Goal: Feedback & Contribution: Submit feedback/report problem

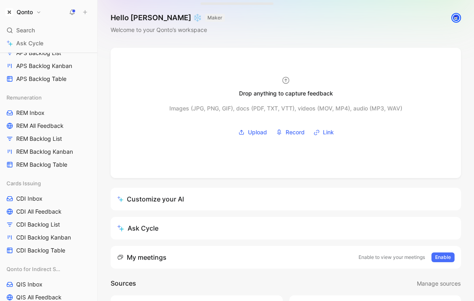
scroll to position [589, 0]
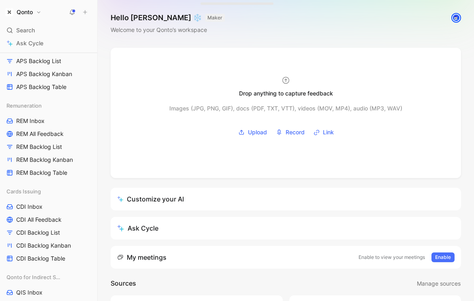
click at [33, 9] on h1 "Qonto" at bounding box center [25, 12] width 16 height 7
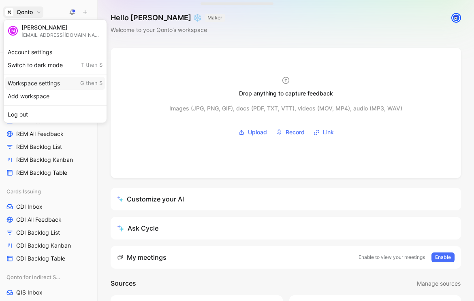
click at [65, 82] on div "Workspace settings G then S" at bounding box center [55, 83] width 100 height 13
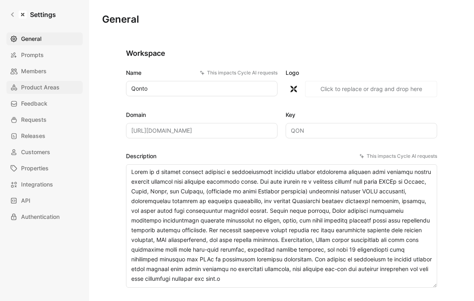
click at [35, 87] on span "Product Areas" at bounding box center [40, 88] width 38 height 10
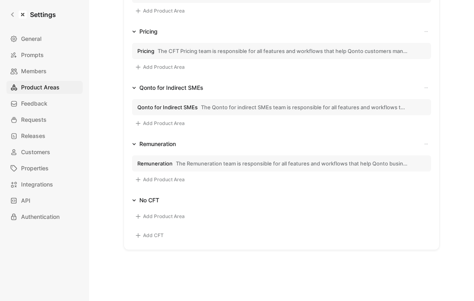
scroll to position [500, 0]
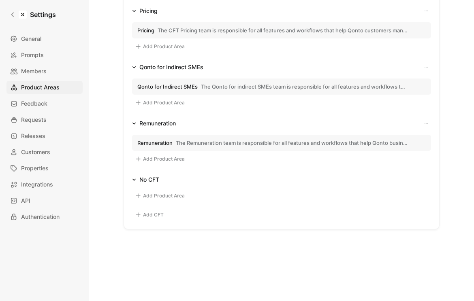
click at [149, 213] on button "Add CFT" at bounding box center [149, 215] width 34 height 10
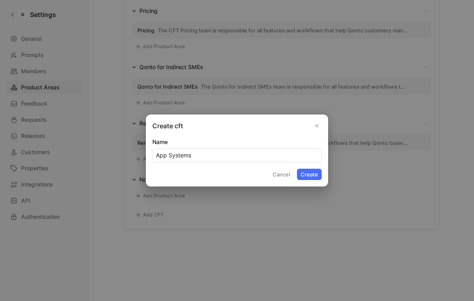
type input "App Systems"
click at [297, 169] on button "Create" at bounding box center [309, 174] width 25 height 11
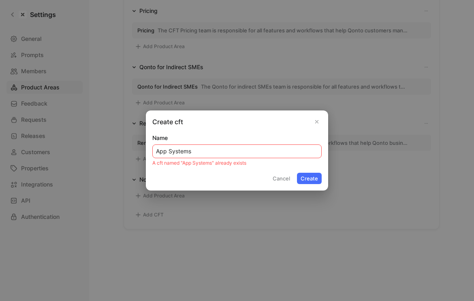
click at [276, 184] on button "Cancel" at bounding box center [281, 178] width 25 height 11
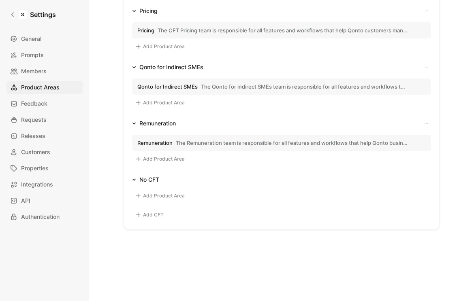
click at [276, 179] on div "No CFT" at bounding box center [281, 180] width 299 height 10
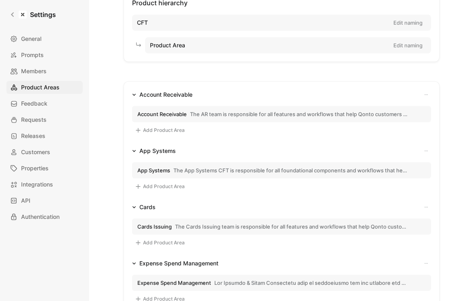
click at [256, 167] on span "The App Systems CFT is responsible for all foundational components and workflow…" at bounding box center [290, 170] width 235 height 7
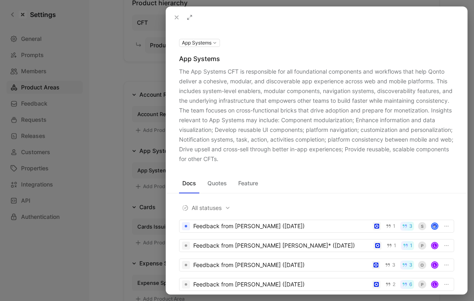
click at [97, 160] on div at bounding box center [237, 150] width 474 height 301
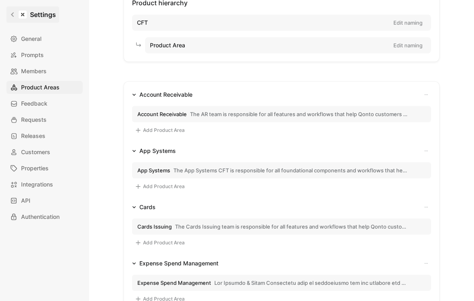
click at [10, 11] on link "Settings" at bounding box center [32, 14] width 53 height 16
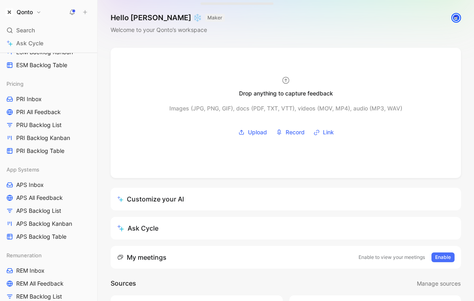
scroll to position [446, 0]
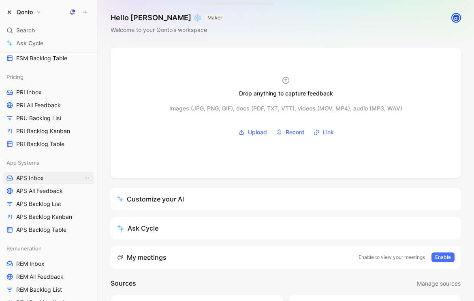
click at [38, 177] on span "APS Inbox" at bounding box center [30, 178] width 28 height 8
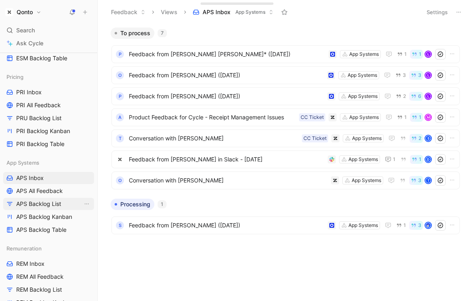
click at [38, 209] on link "APS Backlog List" at bounding box center [48, 204] width 91 height 12
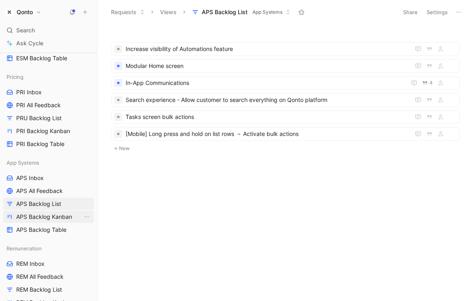
click at [39, 217] on span "APS Backlog Kanban" at bounding box center [44, 217] width 56 height 8
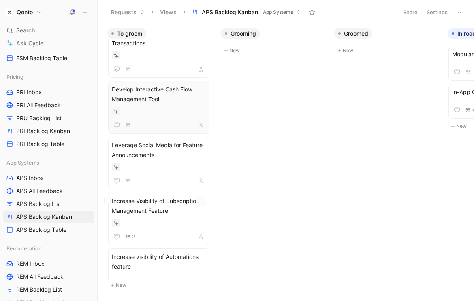
scroll to position [104, 0]
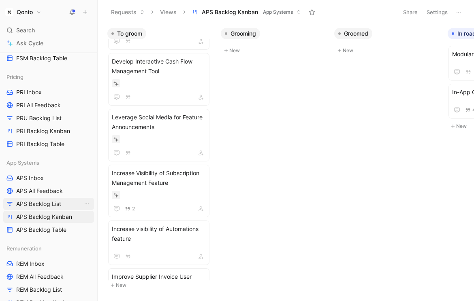
click at [58, 204] on span "APS Backlog List" at bounding box center [38, 204] width 45 height 8
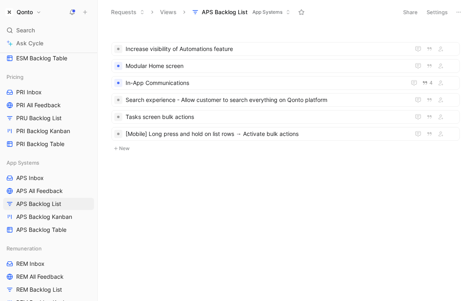
click at [437, 10] on button "Settings" at bounding box center [437, 11] width 28 height 11
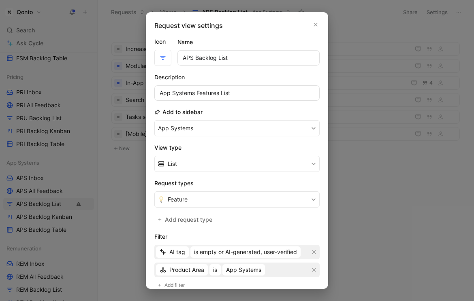
scroll to position [36, 0]
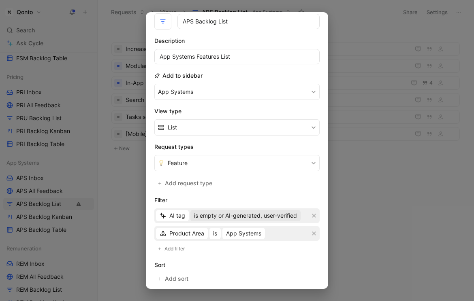
click at [249, 216] on span "is empty or AI-generated, user-verified" at bounding box center [245, 216] width 103 height 10
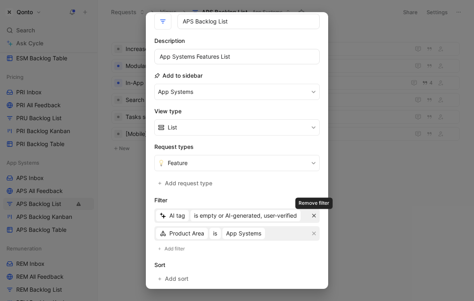
click at [316, 215] on icon "button" at bounding box center [313, 215] width 5 height 5
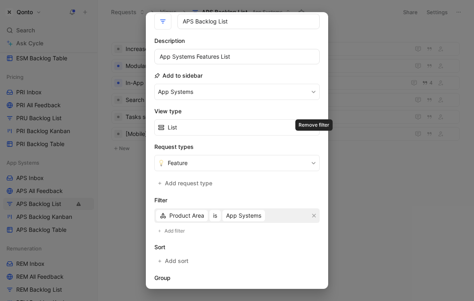
scroll to position [118, 0]
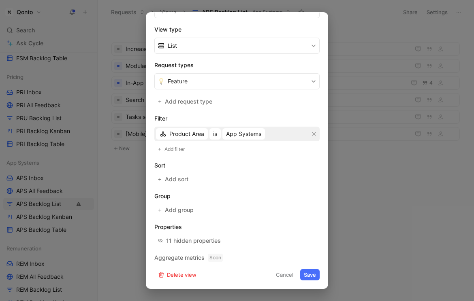
click at [311, 276] on button "Save" at bounding box center [309, 274] width 19 height 11
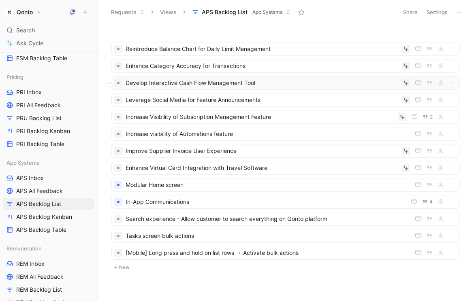
click at [363, 84] on span "Develop Interactive Cash Flow Management Tool" at bounding box center [262, 83] width 273 height 10
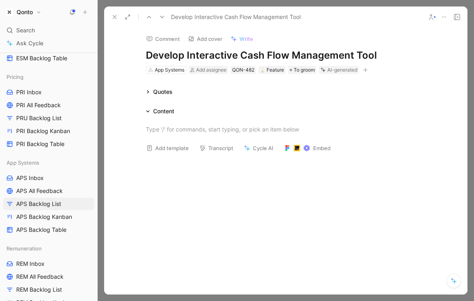
click at [146, 91] on icon at bounding box center [148, 92] width 4 height 4
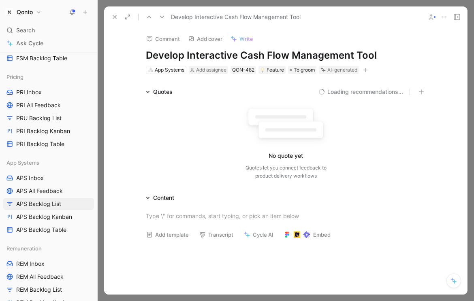
click at [146, 91] on icon at bounding box center [147, 92] width 3 height 2
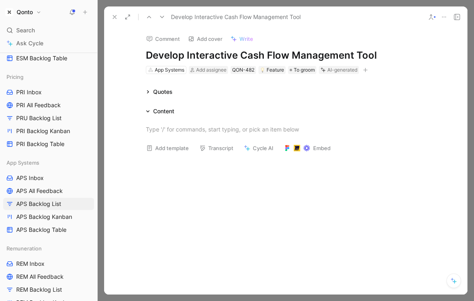
click at [109, 13] on button at bounding box center [114, 16] width 11 height 11
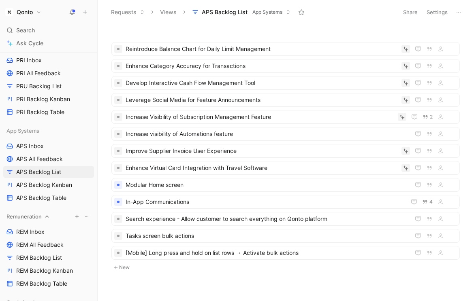
scroll to position [496, 0]
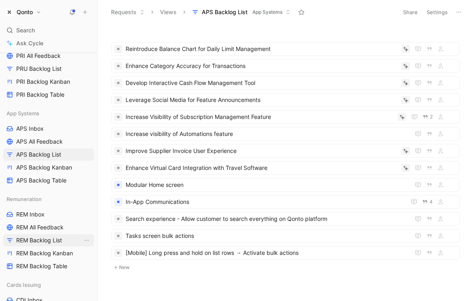
click at [49, 239] on span "REM Backlog List" at bounding box center [39, 241] width 46 height 8
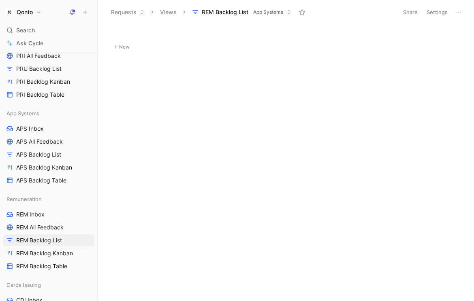
click at [439, 14] on button "Settings" at bounding box center [437, 11] width 28 height 11
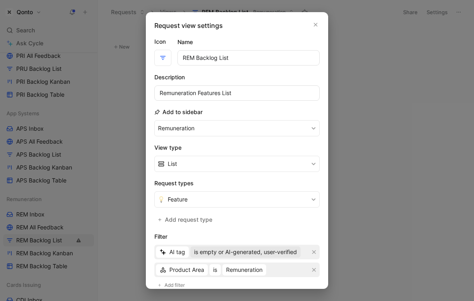
click at [286, 247] on span "is empty or AI-generated, user-verified" at bounding box center [245, 252] width 103 height 10
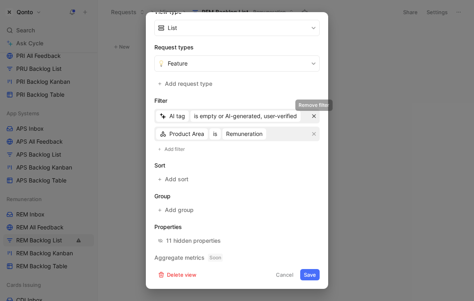
click at [313, 116] on icon "button" at bounding box center [314, 117] width 4 height 4
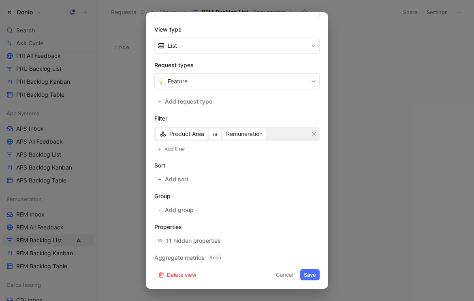
click at [310, 278] on button "Save" at bounding box center [309, 274] width 19 height 11
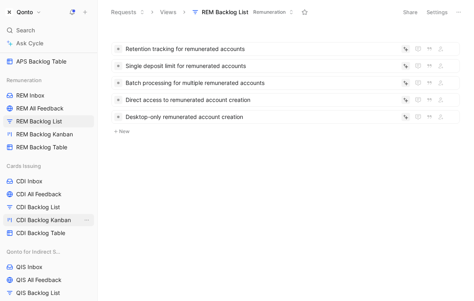
scroll to position [616, 0]
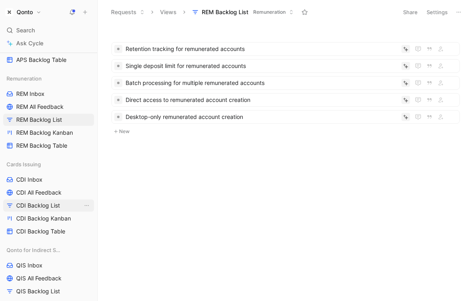
click at [31, 205] on span "CDI Backlog List" at bounding box center [38, 206] width 44 height 8
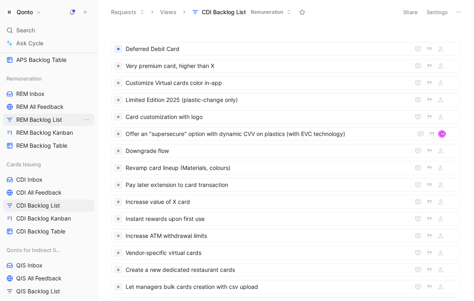
click at [58, 122] on span "REM Backlog List" at bounding box center [39, 120] width 46 height 8
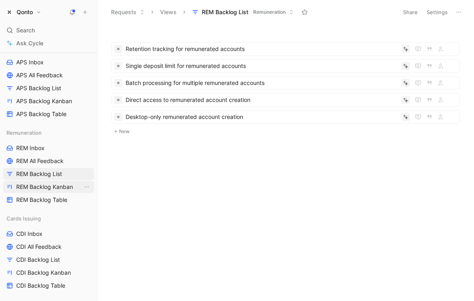
scroll to position [562, 0]
click at [37, 89] on span "APS Backlog List" at bounding box center [38, 89] width 45 height 8
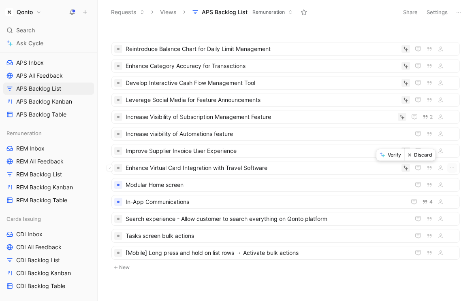
click at [420, 156] on button "Discard" at bounding box center [419, 154] width 31 height 11
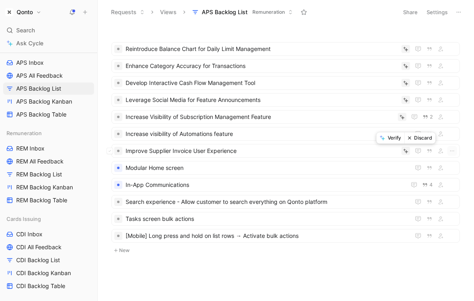
click at [418, 140] on button "Discard" at bounding box center [419, 137] width 31 height 11
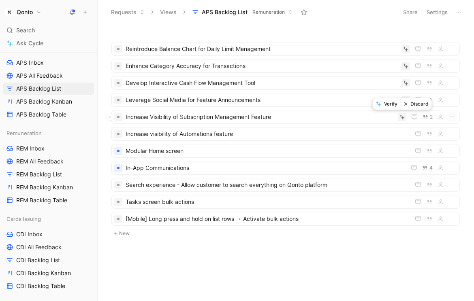
click at [394, 104] on button "Verify" at bounding box center [387, 103] width 28 height 11
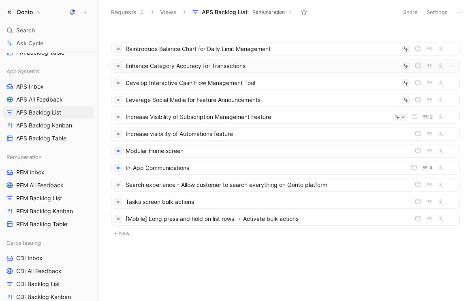
click at [283, 70] on span "Enhance Category Accuracy for Transactions" at bounding box center [262, 66] width 273 height 10
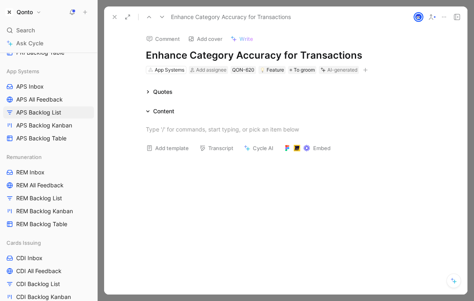
click at [114, 12] on button at bounding box center [114, 16] width 11 height 11
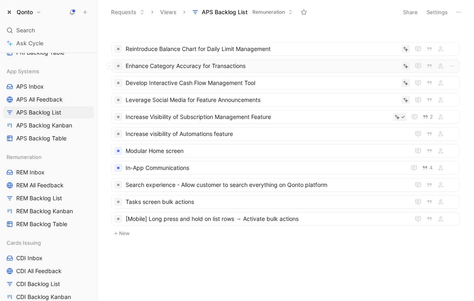
click at [369, 62] on span "Enhance Category Accuracy for Transactions" at bounding box center [262, 66] width 273 height 10
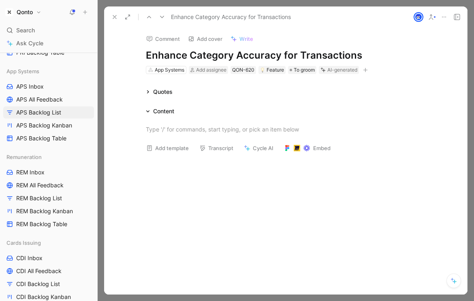
click at [116, 18] on use at bounding box center [114, 16] width 3 height 3
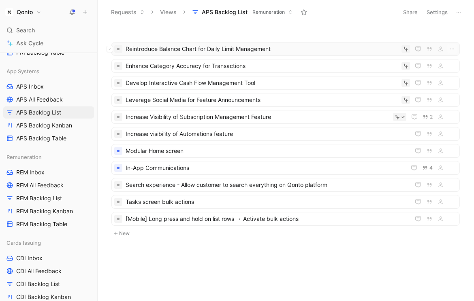
click at [248, 51] on span "Reintroduce Balance Chart for Daily Limit Management" at bounding box center [262, 49] width 273 height 10
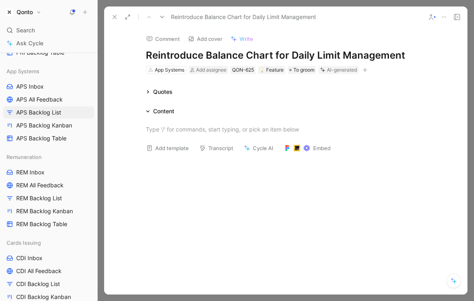
click at [108, 17] on div "Reintroduce Balance Chart for Daily Limit Management" at bounding box center [265, 17] width 314 height 13
click at [111, 17] on button at bounding box center [114, 16] width 11 height 11
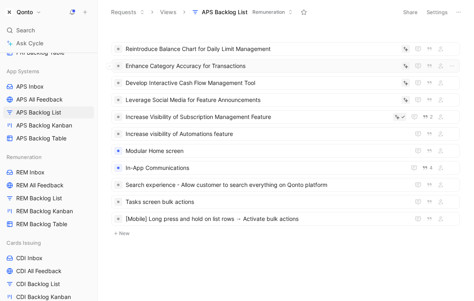
click at [162, 68] on span "Enhance Category Accuracy for Transactions" at bounding box center [262, 66] width 273 height 10
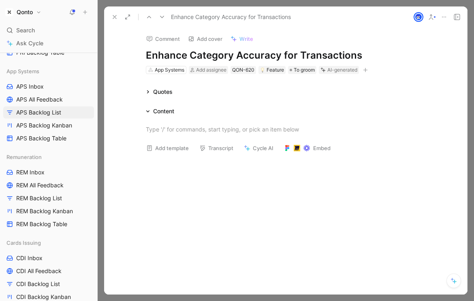
click at [112, 17] on icon at bounding box center [114, 17] width 6 height 6
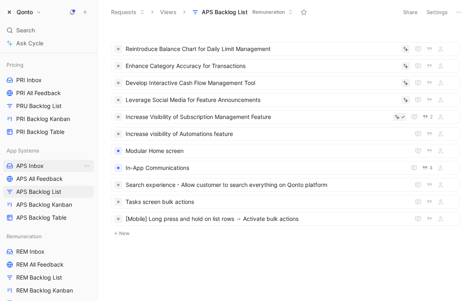
scroll to position [447, 0]
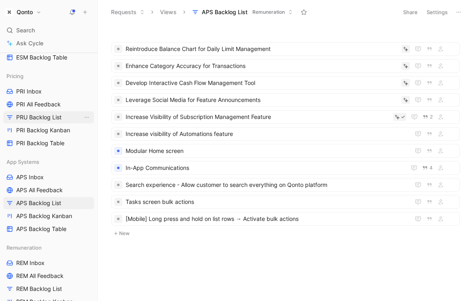
click at [53, 116] on span "PRU Backlog List" at bounding box center [38, 117] width 45 height 8
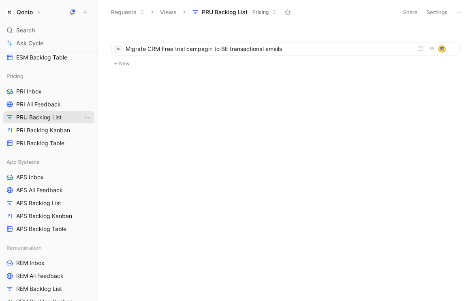
scroll to position [439, 0]
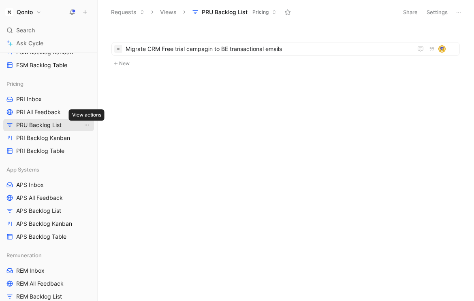
click at [88, 126] on icon "View actions" at bounding box center [86, 125] width 6 height 6
click at [438, 8] on button "Settings" at bounding box center [437, 11] width 28 height 11
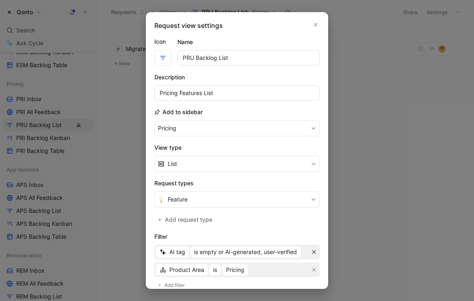
click at [314, 250] on icon "button" at bounding box center [313, 252] width 5 height 5
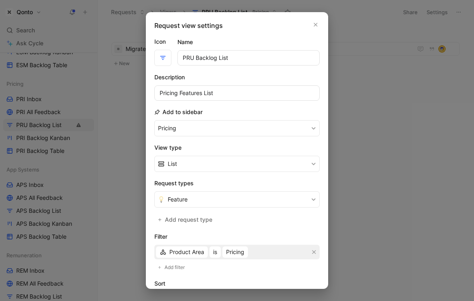
scroll to position [118, 0]
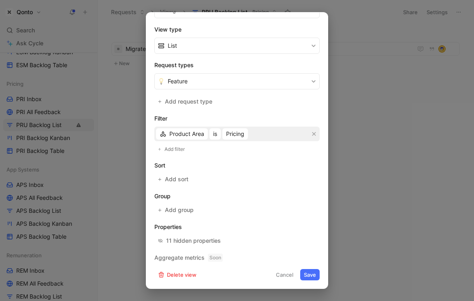
click at [311, 275] on button "Save" at bounding box center [309, 274] width 19 height 11
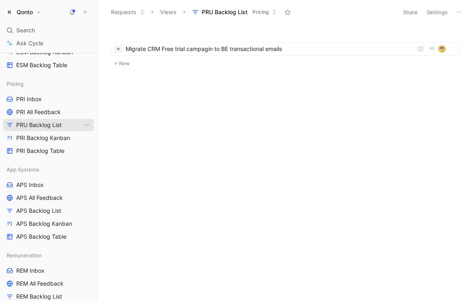
click at [90, 127] on button "View actions" at bounding box center [87, 125] width 8 height 8
click at [437, 6] on header "Requests Views PRU Backlog List Pricing Share Settings" at bounding box center [286, 12] width 376 height 24
click at [436, 9] on button "Settings" at bounding box center [437, 11] width 28 height 11
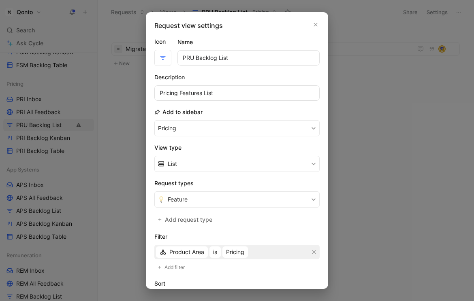
click at [194, 58] on input "PRU Backlog List" at bounding box center [248, 57] width 142 height 15
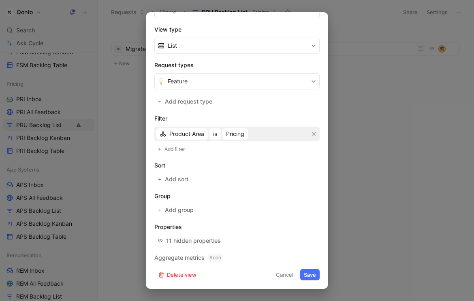
type input "PRI Backlog List"
click at [305, 275] on button "Save" at bounding box center [309, 274] width 19 height 11
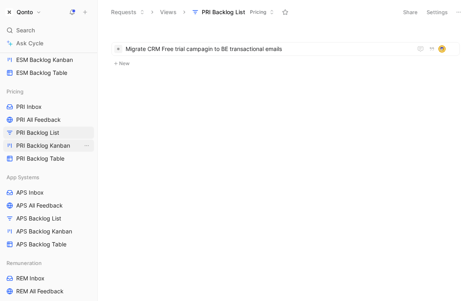
scroll to position [356, 0]
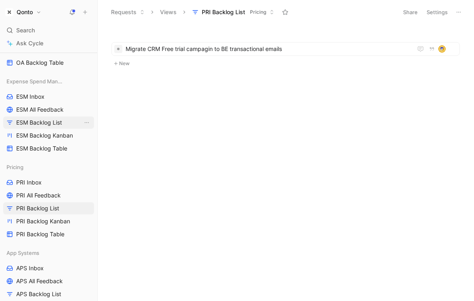
click at [45, 120] on span "ESM Backlog List" at bounding box center [39, 123] width 46 height 8
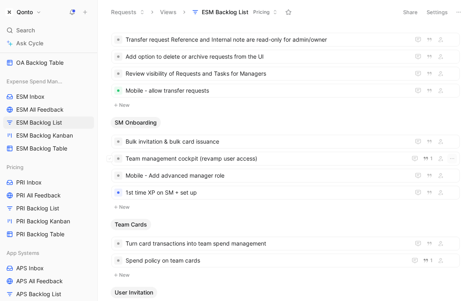
scroll to position [946, 0]
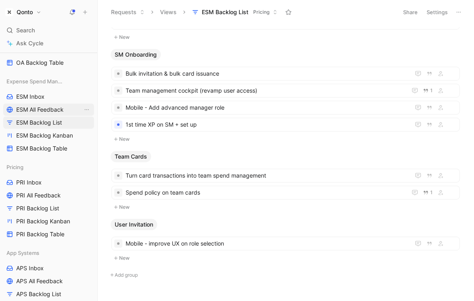
click at [45, 107] on span "ESM All Feedback" at bounding box center [39, 110] width 47 height 8
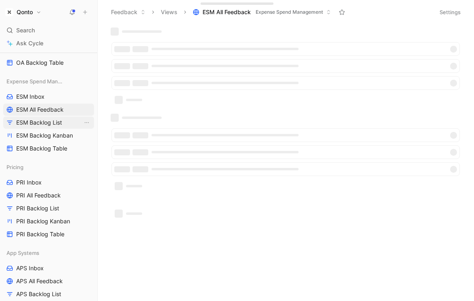
click at [45, 123] on span "ESM Backlog List" at bounding box center [39, 123] width 46 height 8
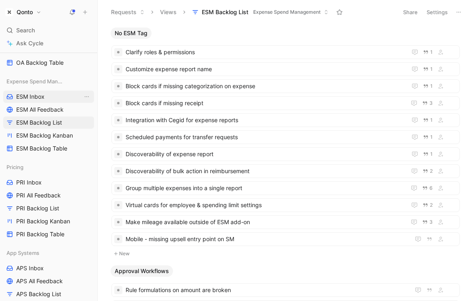
click at [49, 99] on link "ESM Inbox" at bounding box center [48, 97] width 91 height 12
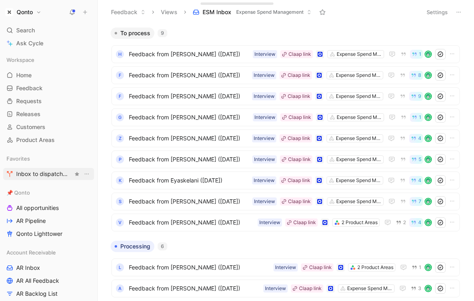
click at [49, 173] on span "Inbox to dispatch 🛠️ Tools" at bounding box center [44, 174] width 57 height 9
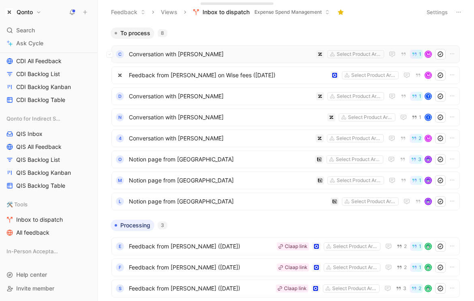
click at [204, 55] on span "Conversation with Borja Cameron Garcia" at bounding box center [221, 54] width 184 height 10
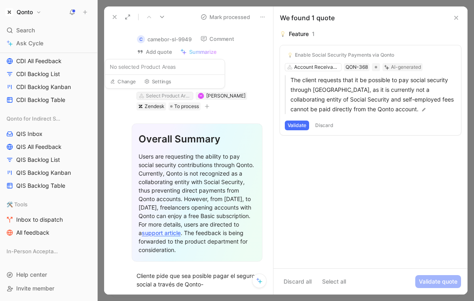
click at [170, 96] on div "Select Product Areas" at bounding box center [168, 96] width 45 height 8
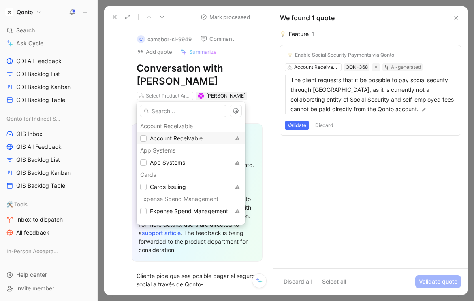
click at [165, 136] on span "Account Receivable" at bounding box center [176, 138] width 53 height 7
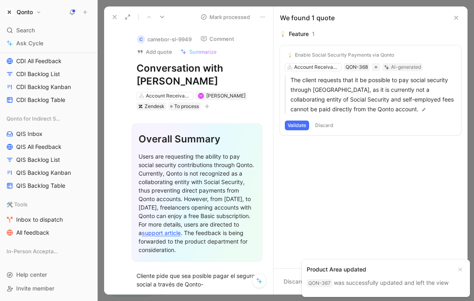
click at [113, 17] on icon at bounding box center [114, 17] width 6 height 6
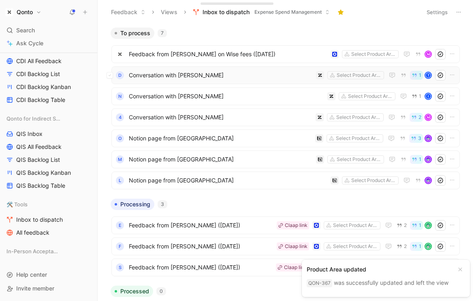
click at [219, 73] on span "Conversation with Marc Antoine Turkesteen" at bounding box center [221, 75] width 184 height 10
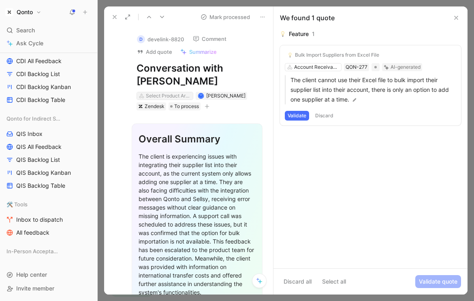
click at [163, 98] on div "Select Product Areas" at bounding box center [168, 96] width 45 height 8
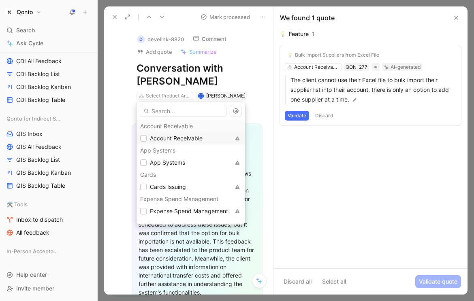
click at [157, 138] on span "Account Receivable" at bounding box center [176, 138] width 53 height 7
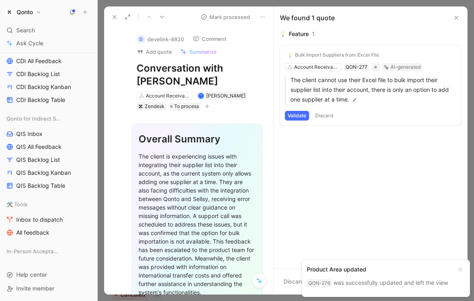
click at [111, 17] on icon at bounding box center [114, 17] width 6 height 6
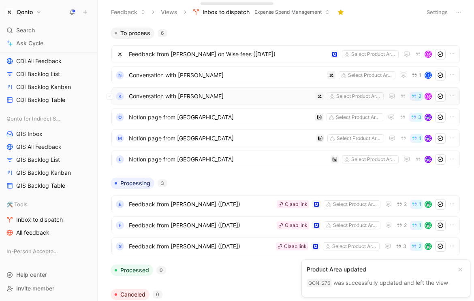
click at [216, 95] on span "Conversation with [PERSON_NAME]" at bounding box center [220, 97] width 183 height 10
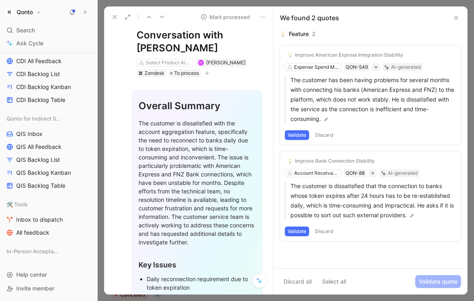
scroll to position [46, 0]
click at [178, 64] on div "Select Product Areas" at bounding box center [168, 62] width 45 height 8
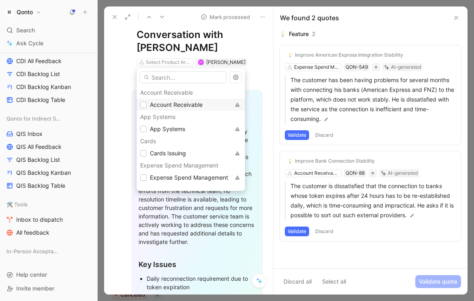
click at [165, 107] on span "Account Receivable" at bounding box center [176, 104] width 53 height 7
click at [179, 176] on span "Expense Spend Management" at bounding box center [189, 177] width 78 height 7
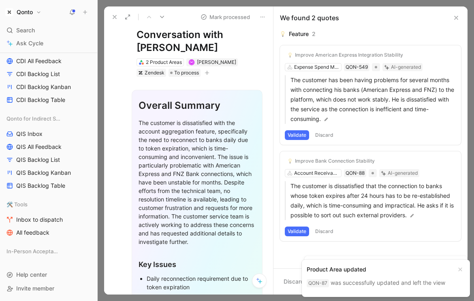
click at [112, 15] on icon at bounding box center [114, 17] width 6 height 6
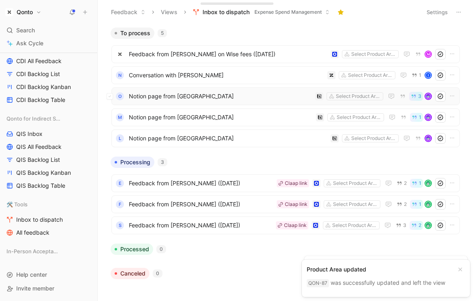
click at [213, 94] on span "Notion page from Albertine" at bounding box center [220, 97] width 183 height 10
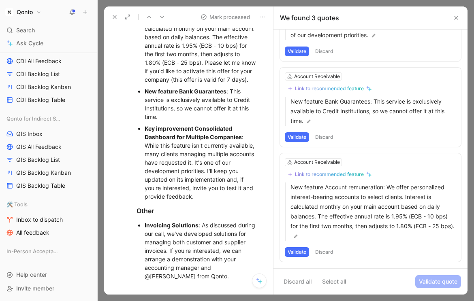
scroll to position [196, 0]
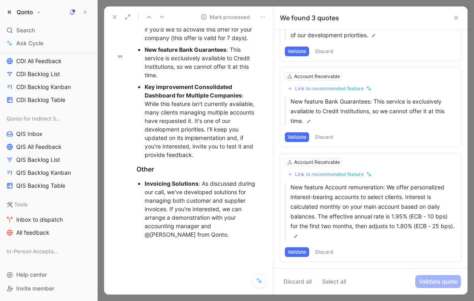
click at [113, 19] on icon at bounding box center [114, 17] width 6 height 6
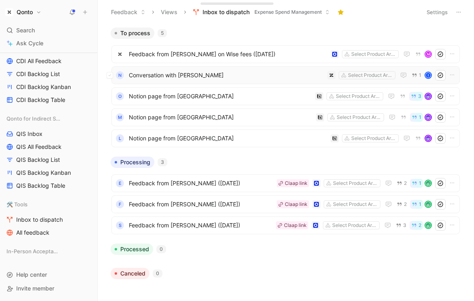
click at [180, 70] on span "Conversation with [PERSON_NAME]" at bounding box center [226, 75] width 195 height 10
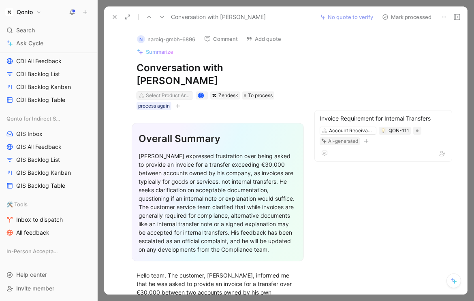
click at [164, 95] on div "Select Product Areas" at bounding box center [168, 96] width 45 height 8
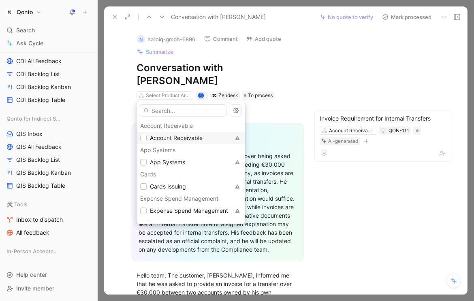
click at [168, 133] on span "Account Receivable" at bounding box center [176, 138] width 53 height 10
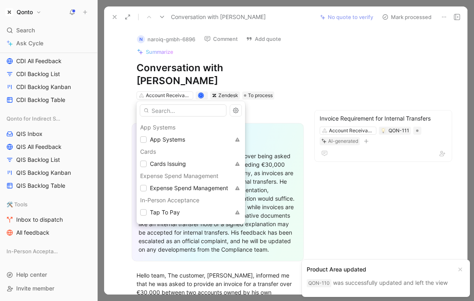
scroll to position [51, 0]
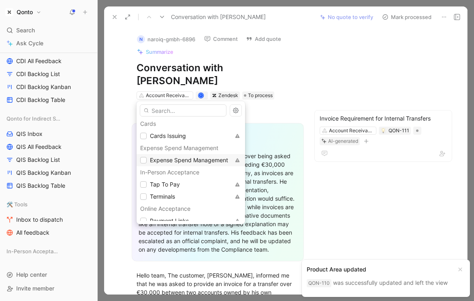
click at [175, 162] on span "Expense Spend Management" at bounding box center [189, 160] width 78 height 7
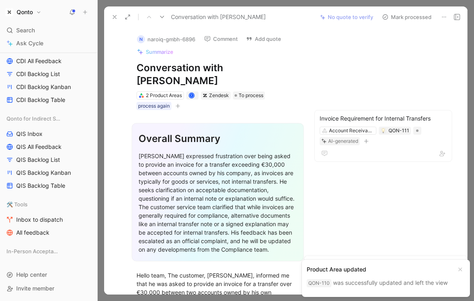
click at [113, 15] on icon at bounding box center [114, 17] width 6 height 6
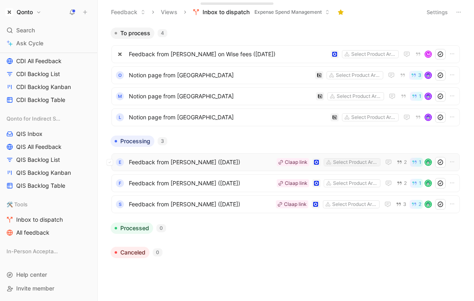
click at [336, 160] on div "Select Product Areas" at bounding box center [355, 162] width 45 height 8
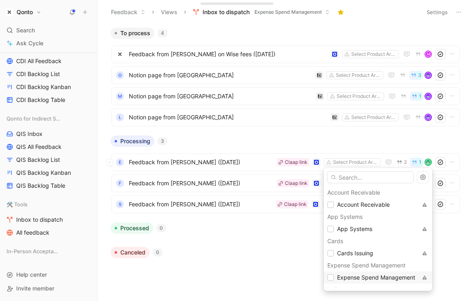
click at [363, 278] on span "Expense Spend Management" at bounding box center [376, 277] width 78 height 7
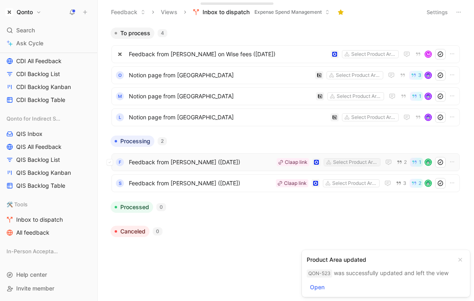
click at [354, 159] on div "Select Product Areas" at bounding box center [355, 162] width 45 height 8
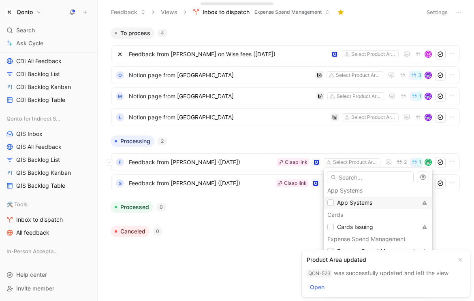
scroll to position [37, 0]
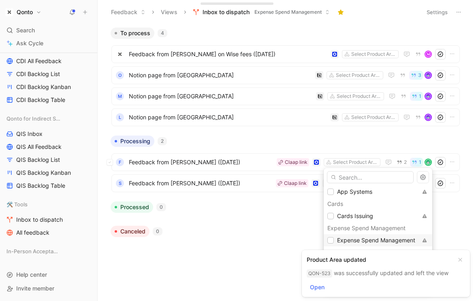
click at [359, 239] on span "Expense Spend Management" at bounding box center [376, 240] width 78 height 7
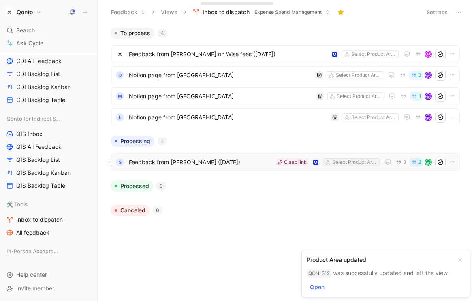
click at [360, 162] on div "Select Product Areas" at bounding box center [354, 162] width 45 height 8
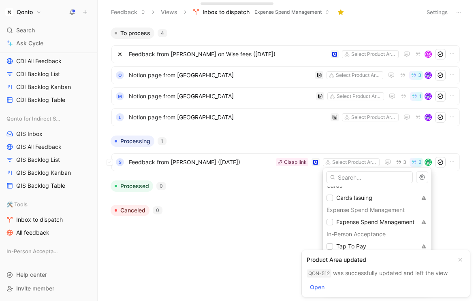
scroll to position [64, 0]
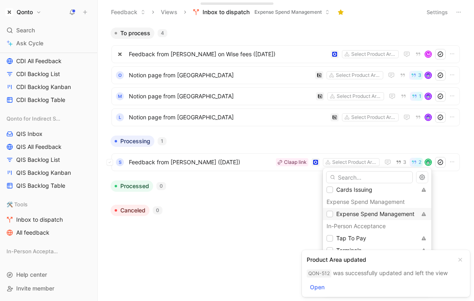
click at [361, 215] on span "Expense Spend Management" at bounding box center [375, 214] width 78 height 7
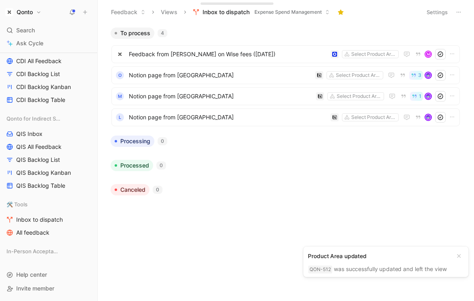
click at [244, 218] on body "Qonto Search ⌘ K Ask Cycle Workspace Home G then H Feedback G then F Requests G…" at bounding box center [237, 150] width 474 height 301
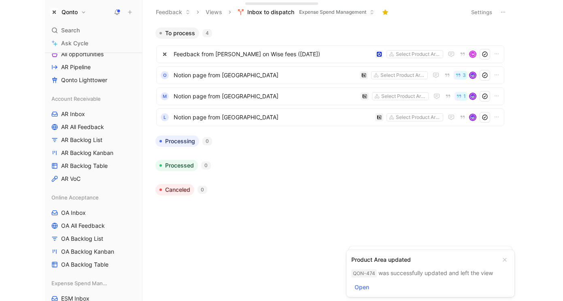
scroll to position [0, 0]
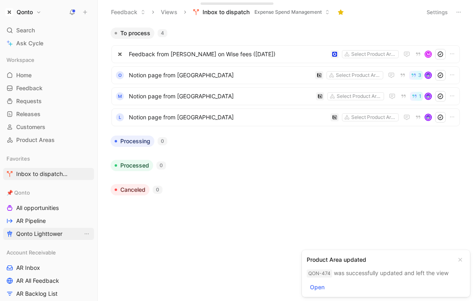
click at [34, 232] on span "Qonto Lighttower" at bounding box center [39, 234] width 46 height 8
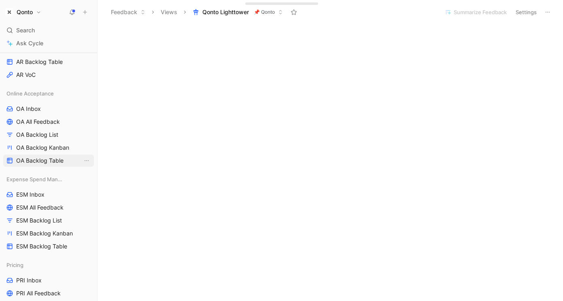
scroll to position [262, 0]
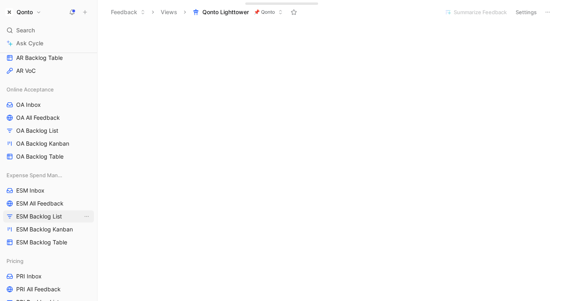
click at [45, 219] on span "ESM Backlog List" at bounding box center [39, 217] width 46 height 8
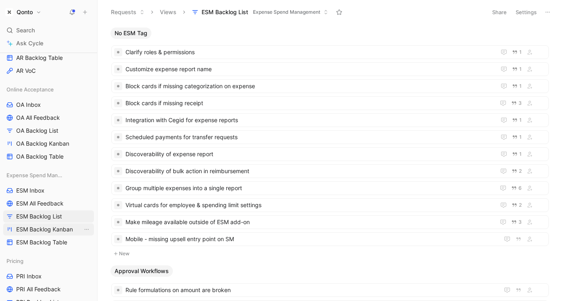
click at [38, 234] on link "ESM Backlog Kanban" at bounding box center [48, 230] width 91 height 12
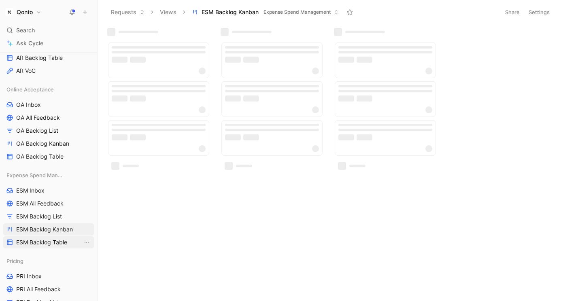
click at [38, 240] on span "ESM Backlog Table" at bounding box center [41, 243] width 51 height 8
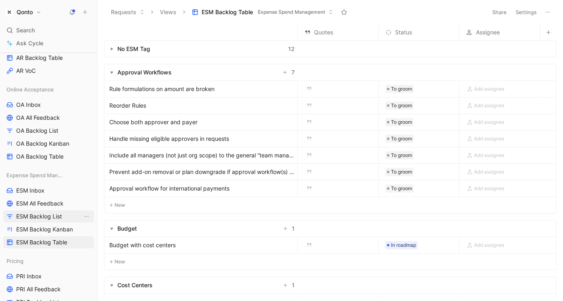
click at [49, 211] on link "ESM Backlog List" at bounding box center [48, 217] width 91 height 12
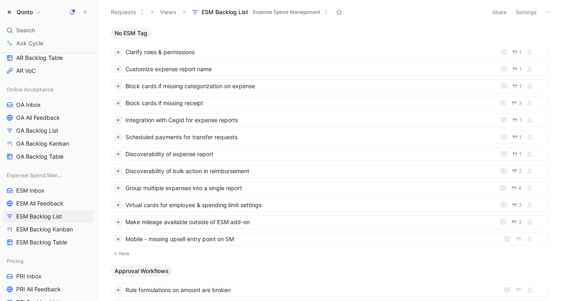
click at [473, 13] on button "Settings" at bounding box center [526, 11] width 28 height 11
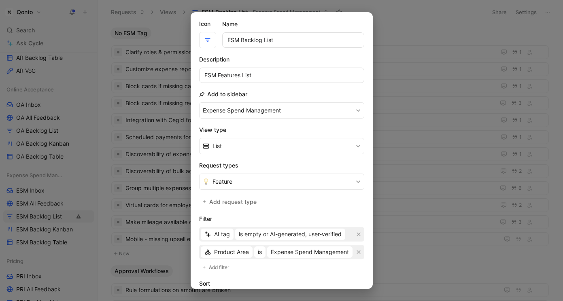
scroll to position [19, 0]
click at [358, 229] on button "button" at bounding box center [359, 233] width 8 height 8
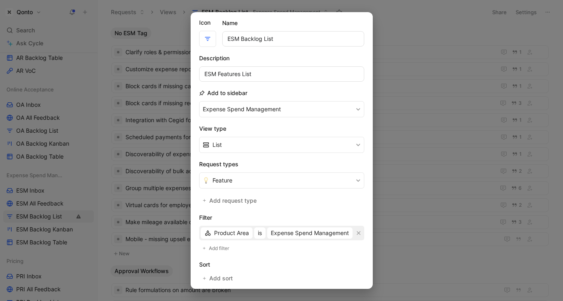
scroll to position [123, 0]
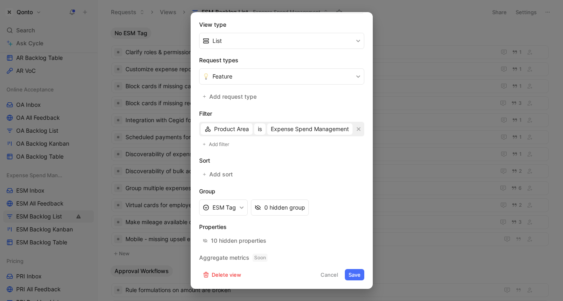
click at [360, 277] on button "Save" at bounding box center [354, 274] width 19 height 11
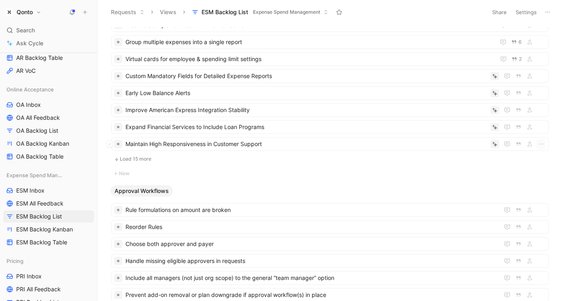
scroll to position [148, 0]
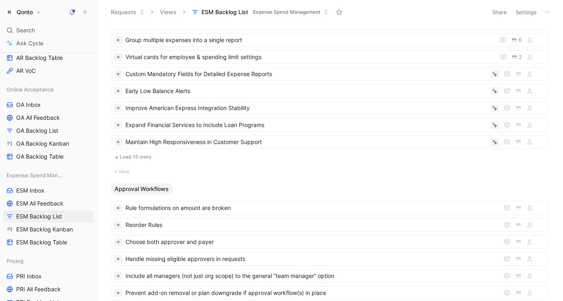
click at [141, 160] on button "Load 15 more" at bounding box center [330, 157] width 438 height 10
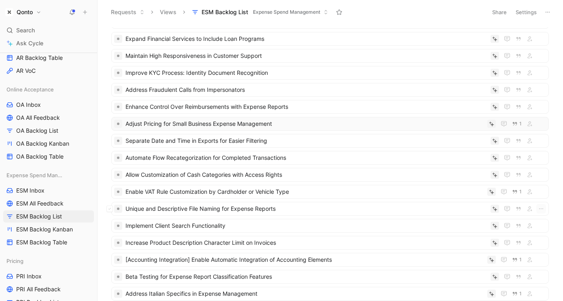
scroll to position [250, 0]
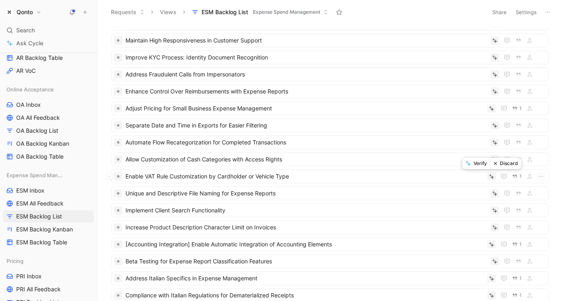
click at [473, 168] on button "Verify" at bounding box center [477, 163] width 28 height 11
click at [473, 231] on button "Verify" at bounding box center [477, 231] width 28 height 11
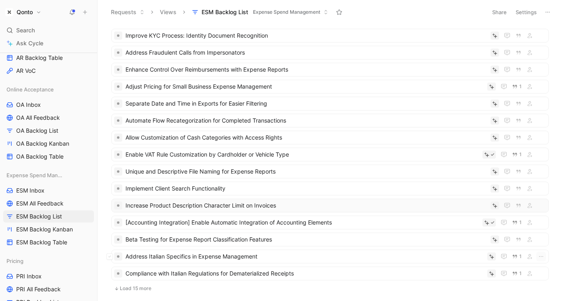
scroll to position [294, 0]
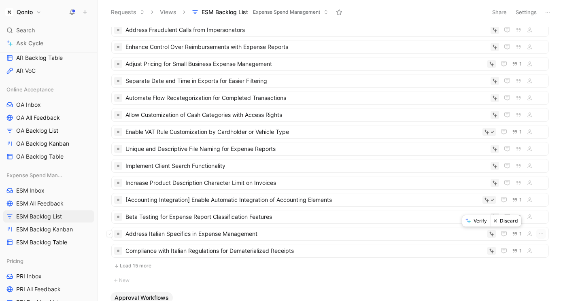
click at [473, 220] on button "Verify" at bounding box center [477, 220] width 28 height 11
click at [473, 253] on span "1" at bounding box center [521, 251] width 2 height 5
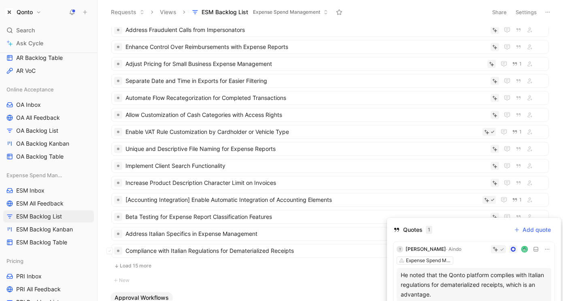
click at [469, 271] on div "He noted that the Qonto platform complies with Italian regulations for demateri…" at bounding box center [474, 285] width 147 height 29
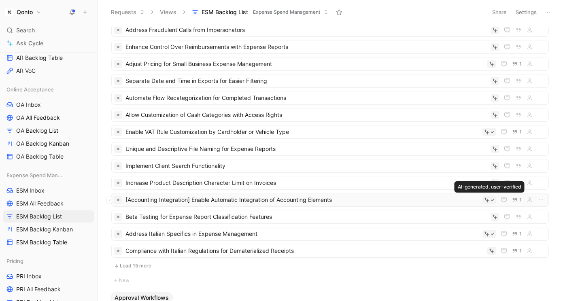
click at [473, 200] on icon at bounding box center [486, 200] width 5 height 5
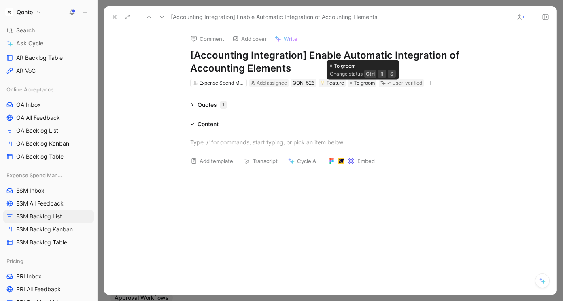
click at [386, 81] on icon at bounding box center [383, 82] width 5 height 5
click at [393, 82] on div "User-verified" at bounding box center [401, 83] width 45 height 8
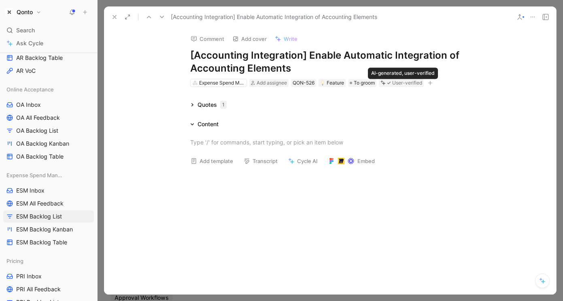
click at [397, 81] on div "User-verified" at bounding box center [407, 83] width 30 height 8
click at [115, 18] on use at bounding box center [114, 16] width 3 height 3
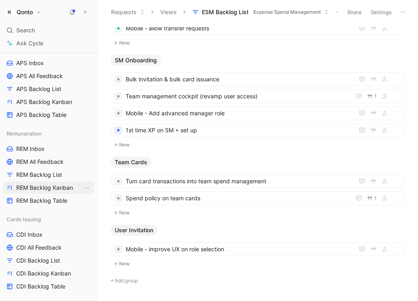
scroll to position [532, 0]
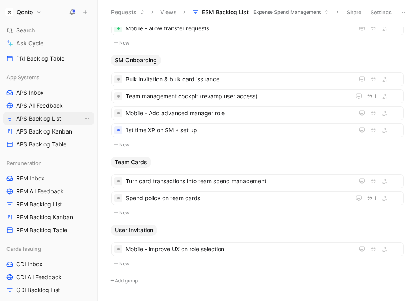
click at [49, 118] on span "APS Backlog List" at bounding box center [38, 119] width 45 height 8
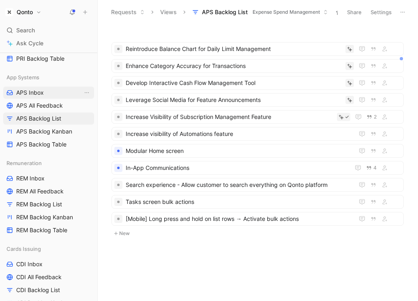
click at [25, 93] on span "APS Inbox" at bounding box center [30, 93] width 28 height 8
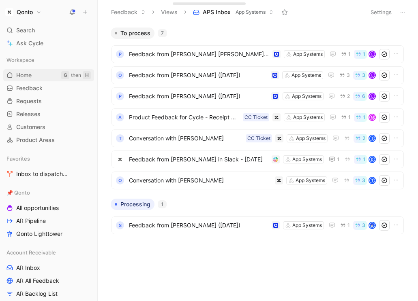
click at [34, 74] on link "Home G then H" at bounding box center [48, 75] width 91 height 12
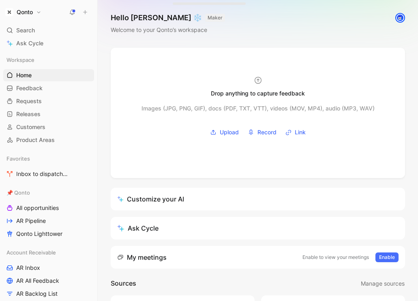
click at [90, 12] on button at bounding box center [84, 11] width 11 height 11
click at [36, 128] on span "Customers" at bounding box center [30, 127] width 29 height 8
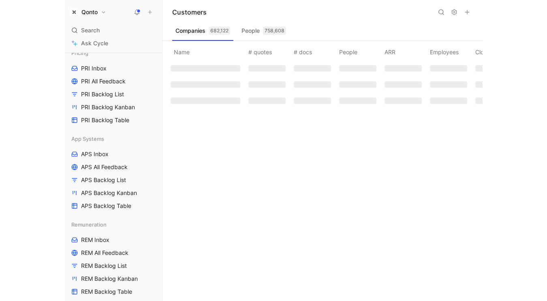
scroll to position [473, 0]
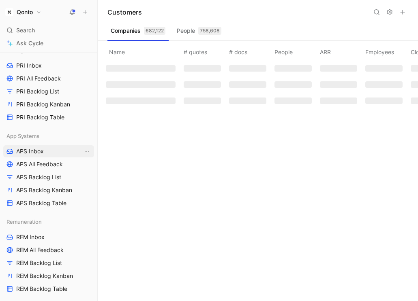
click at [28, 150] on span "APS Inbox" at bounding box center [30, 151] width 28 height 8
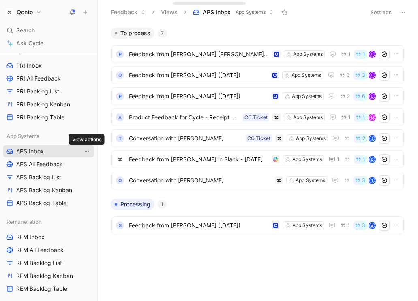
click at [85, 149] on icon "View actions" at bounding box center [86, 151] width 6 height 6
click at [183, 117] on span "Product Feedback for Cycle - Receipt Management Issues" at bounding box center [184, 118] width 111 height 10
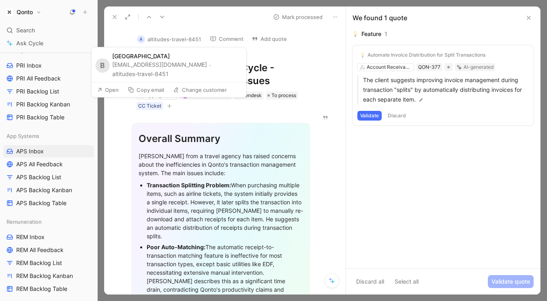
click at [115, 92] on button "Open" at bounding box center [107, 89] width 29 height 11
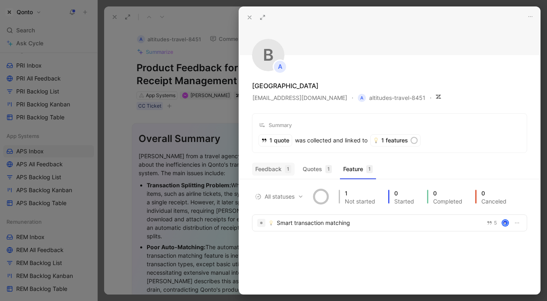
click at [267, 172] on button "Feedback 1" at bounding box center [273, 169] width 43 height 13
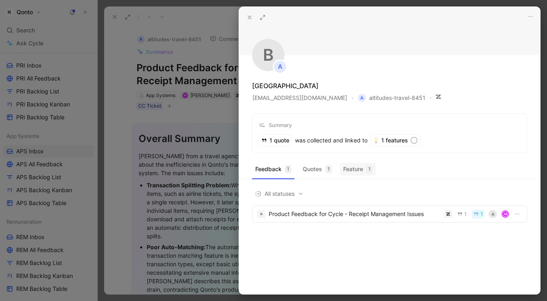
click at [353, 168] on button "Feature 1" at bounding box center [358, 169] width 36 height 13
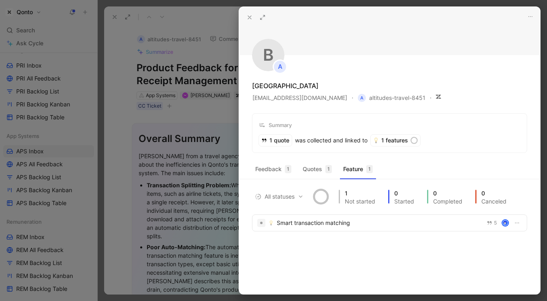
click at [208, 126] on div at bounding box center [273, 150] width 547 height 301
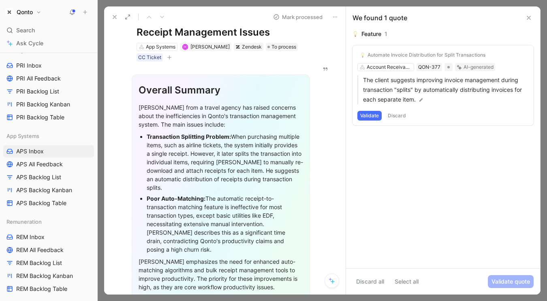
scroll to position [83, 0]
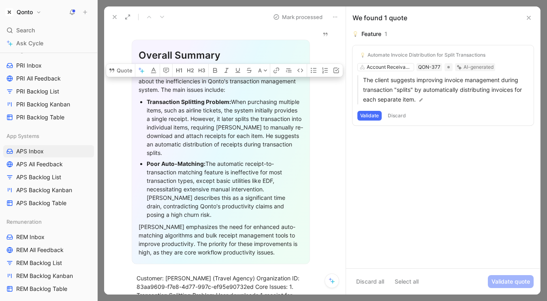
drag, startPoint x: 185, startPoint y: 73, endPoint x: 188, endPoint y: 236, distance: 162.4
click at [188, 236] on div "Overall Summary Bruno D'Aboville from a travel agency has raised concerns about…" at bounding box center [221, 152] width 178 height 225
click at [188, 236] on div "Bruno emphasizes the need for enhanced auto-matching algorithms and bulk receip…" at bounding box center [221, 240] width 164 height 34
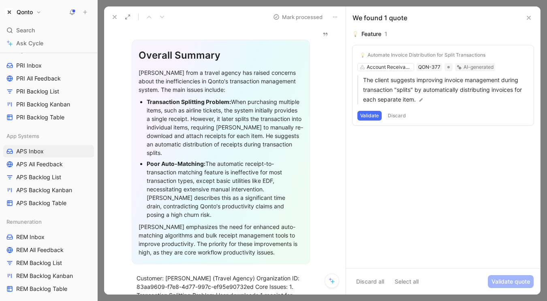
scroll to position [0, 0]
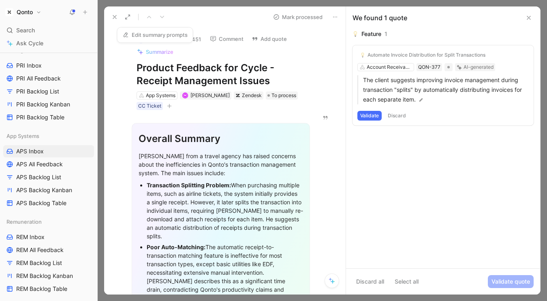
click at [156, 35] on link "Edit summary prompts" at bounding box center [155, 34] width 72 height 11
click at [412, 164] on div "Feature 1 Automate Invoice Distribution for Split Transactions Account Receivab…" at bounding box center [443, 148] width 194 height 239
click at [164, 96] on div "App Systems" at bounding box center [161, 96] width 30 height 8
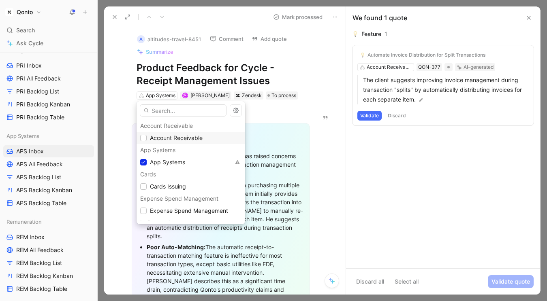
click at [166, 139] on span "Account Receivable" at bounding box center [176, 137] width 53 height 7
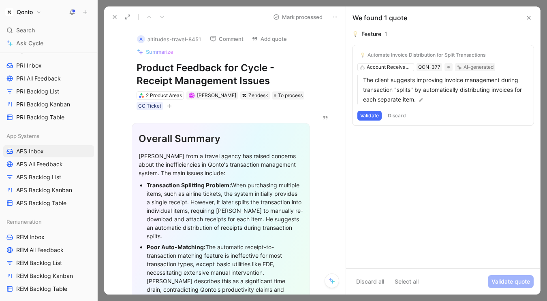
click at [473, 19] on icon at bounding box center [528, 18] width 6 height 6
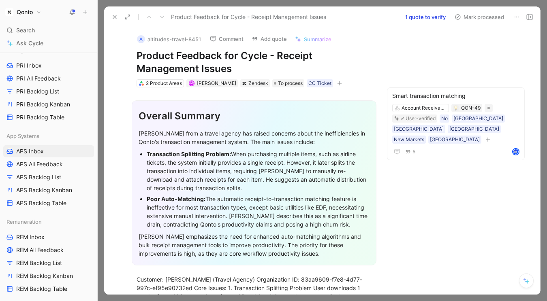
click at [112, 13] on button at bounding box center [114, 16] width 11 height 11
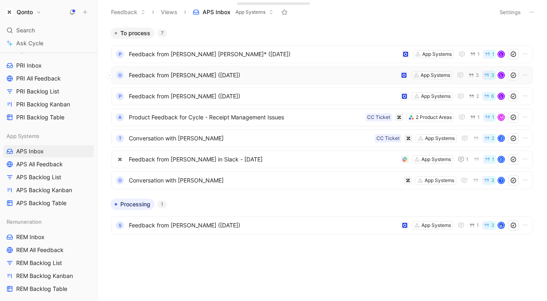
click at [234, 75] on span "Feedback from Achille Penna (Aug 21, 2025)" at bounding box center [263, 75] width 268 height 10
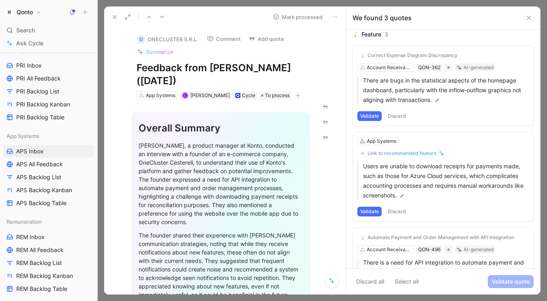
scroll to position [46, 0]
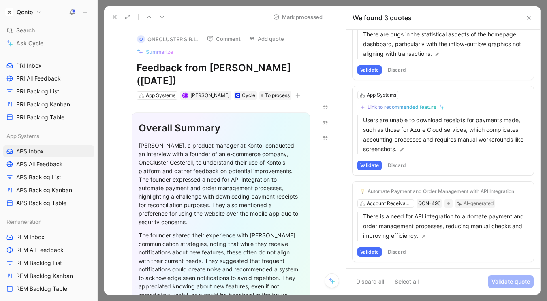
click at [116, 15] on icon at bounding box center [114, 17] width 6 height 6
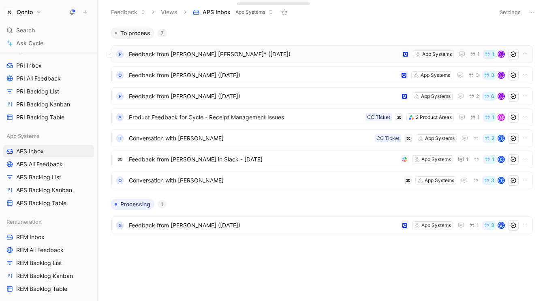
click at [277, 58] on span "Feedback from Toyosi Oluwadamilola Azeez Toyosi Azeez* (Aug 22, 2025)" at bounding box center [263, 54] width 269 height 10
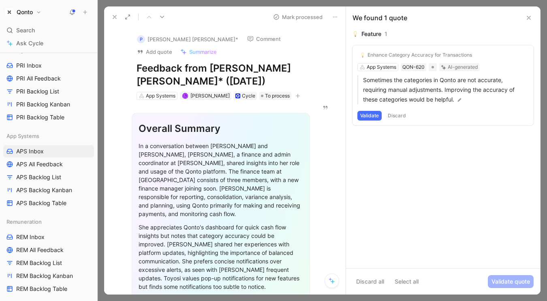
click at [111, 15] on button at bounding box center [114, 16] width 11 height 11
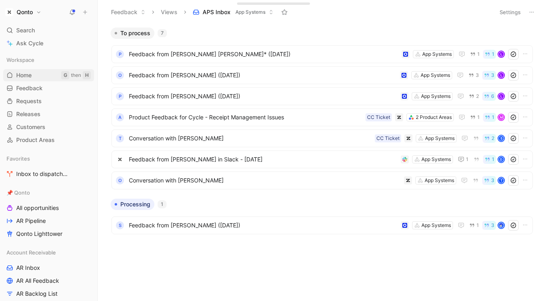
click at [35, 77] on link "Home G then H" at bounding box center [48, 75] width 91 height 12
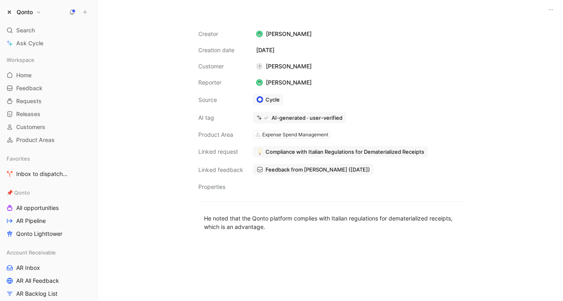
click at [299, 166] on span "Feedback from Thierry Assaf Meouchi (Aug 22, 2025)" at bounding box center [318, 169] width 104 height 7
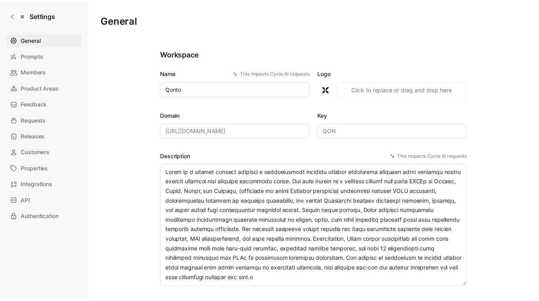
scroll to position [8, 0]
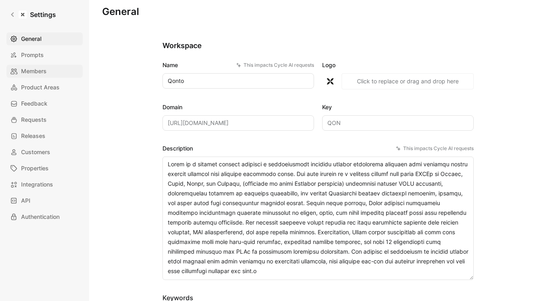
click at [41, 70] on span "Members" at bounding box center [34, 71] width 26 height 10
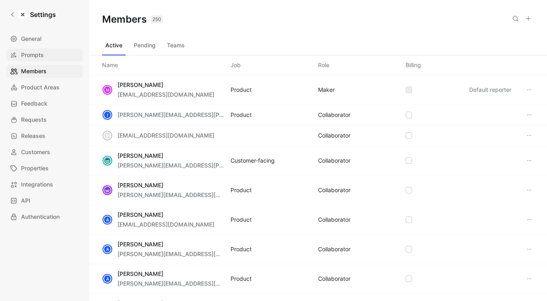
click at [41, 57] on span "Prompts" at bounding box center [32, 55] width 23 height 10
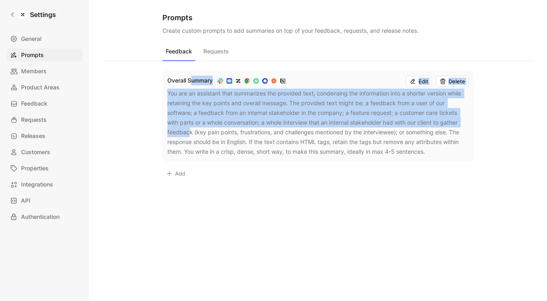
drag, startPoint x: 190, startPoint y: 80, endPoint x: 190, endPoint y: 136, distance: 56.3
click at [190, 136] on div "Overall Summary Edit Delete You are an assistant that summarizes the provided t…" at bounding box center [317, 116] width 311 height 91
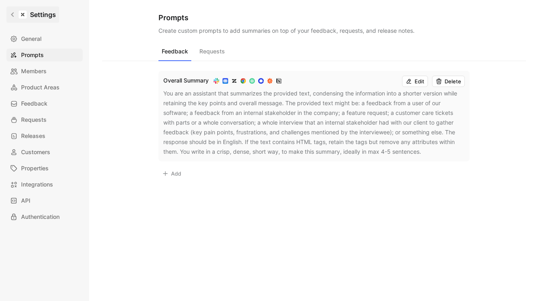
click at [9, 15] on link "Settings" at bounding box center [32, 14] width 53 height 16
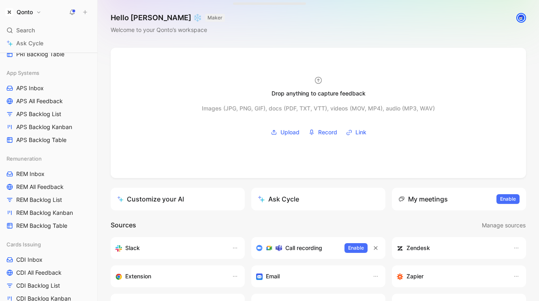
scroll to position [617, 0]
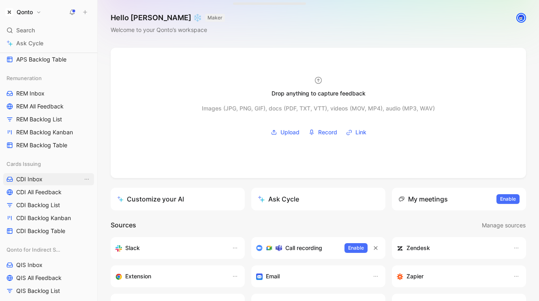
click at [34, 177] on span "CDI Inbox" at bounding box center [29, 179] width 26 height 8
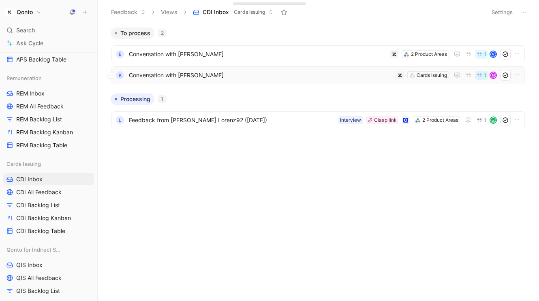
click at [238, 74] on span "Conversation with MIRA NHAT VAN THU NGUYEN" at bounding box center [261, 75] width 264 height 10
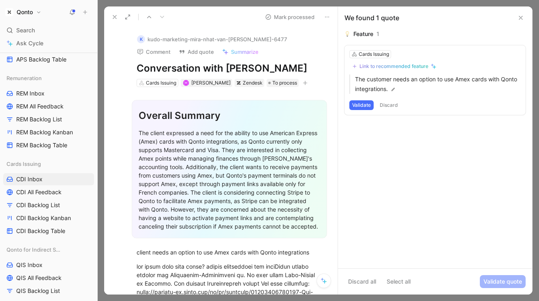
click at [111, 17] on icon at bounding box center [114, 17] width 6 height 6
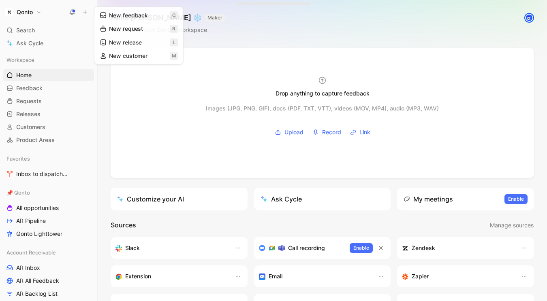
click at [83, 14] on icon at bounding box center [85, 12] width 6 height 6
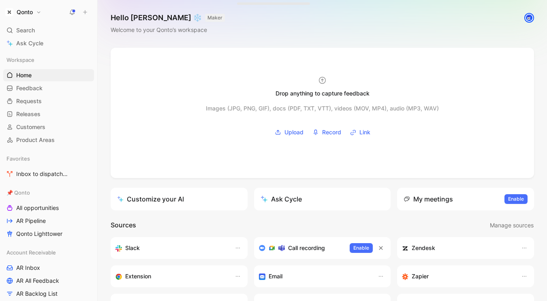
click at [83, 14] on icon at bounding box center [85, 12] width 6 height 6
click at [358, 129] on button "Link" at bounding box center [360, 132] width 26 height 12
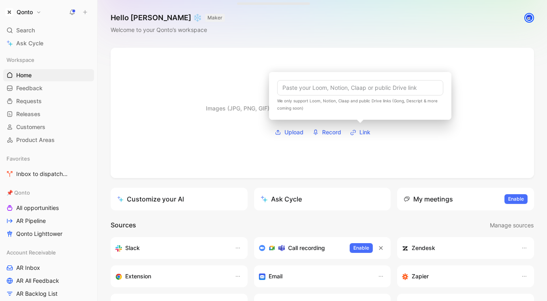
type input "https://app.claap.io/qonto-official/qonto-research-capucine-corneau-c-4mAhM_uxy…"
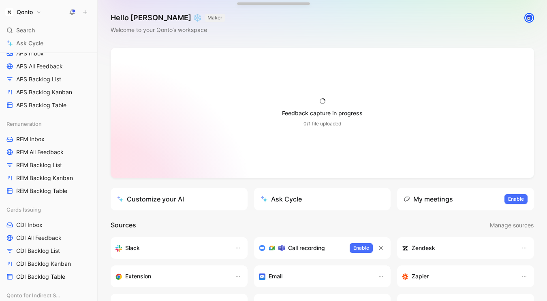
scroll to position [541, 0]
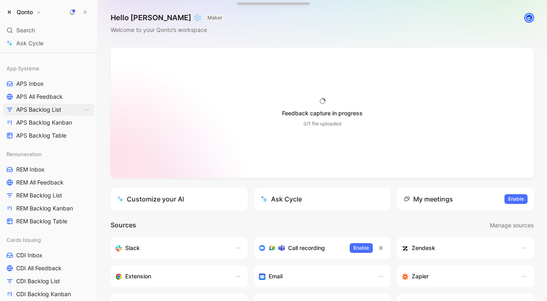
drag, startPoint x: 48, startPoint y: 109, endPoint x: 44, endPoint y: 88, distance: 21.1
click at [48, 109] on span "APS Backlog List" at bounding box center [38, 110] width 45 height 8
click at [44, 88] on link "APS Inbox" at bounding box center [48, 84] width 91 height 12
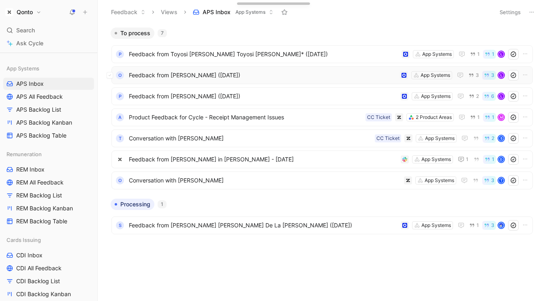
click at [260, 75] on span "Feedback from Achille Penna (Aug 21, 2025)" at bounding box center [263, 75] width 268 height 10
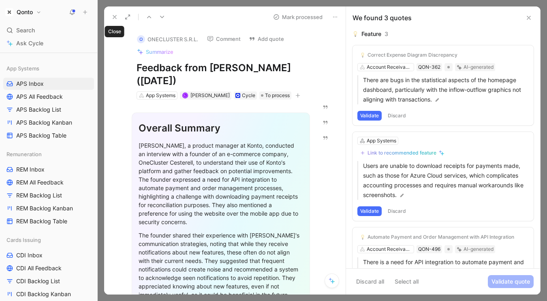
click at [115, 18] on icon at bounding box center [114, 17] width 6 height 6
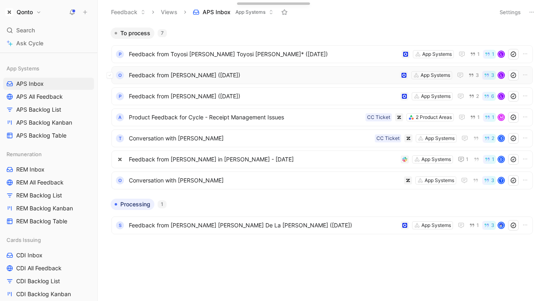
click at [202, 75] on span "Feedback from Achille Penna (Aug 21, 2025)" at bounding box center [263, 75] width 268 height 10
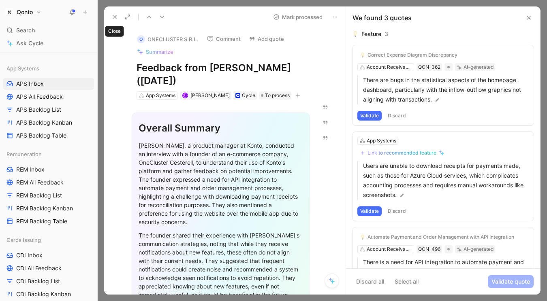
click at [116, 20] on icon at bounding box center [114, 17] width 6 height 6
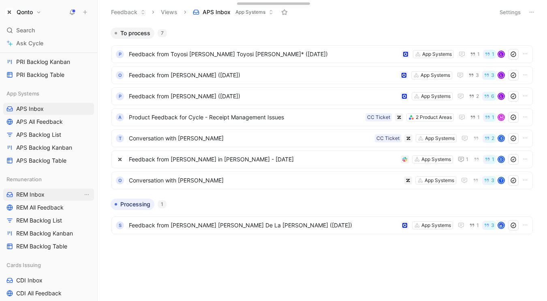
scroll to position [514, 0]
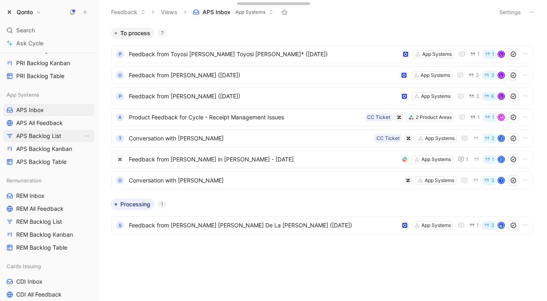
click at [56, 141] on link "APS Backlog List" at bounding box center [48, 136] width 91 height 12
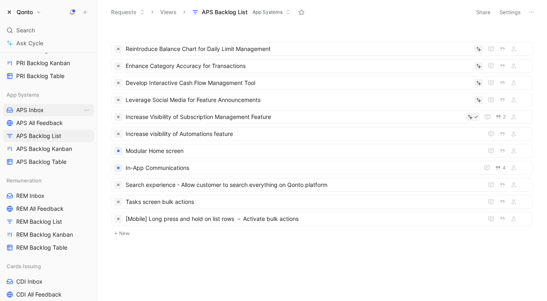
click at [35, 107] on span "APS Inbox" at bounding box center [30, 110] width 28 height 8
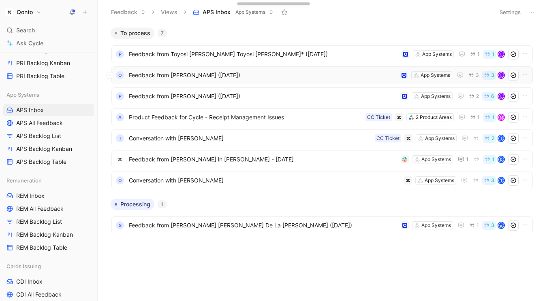
click at [252, 73] on span "Feedback from Achille Penna (Aug 21, 2025)" at bounding box center [263, 75] width 268 height 10
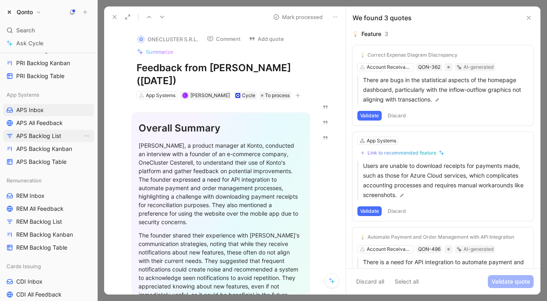
click at [53, 134] on span "APS Backlog List" at bounding box center [38, 136] width 45 height 8
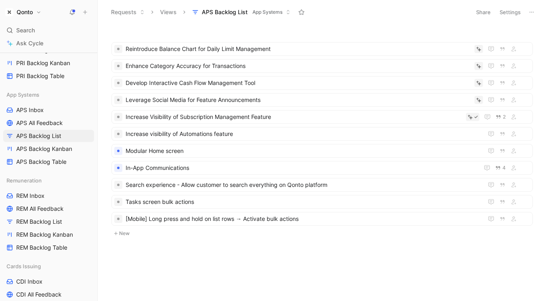
click at [292, 176] on ul "Reintroduce Balance Chart for Daily Limit Management Enhance Category Accuracy …" at bounding box center [321, 135] width 421 height 187
click at [170, 166] on span "In-App Communications" at bounding box center [301, 168] width 350 height 10
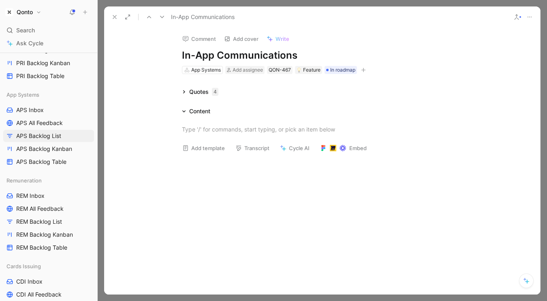
click at [185, 92] on icon at bounding box center [184, 92] width 4 height 4
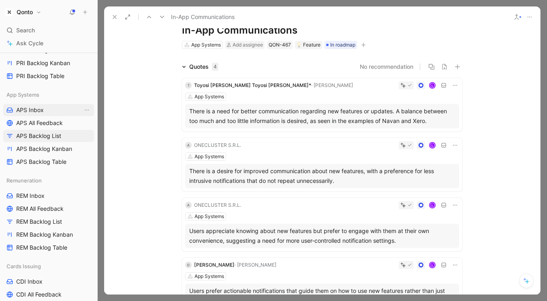
scroll to position [27, 0]
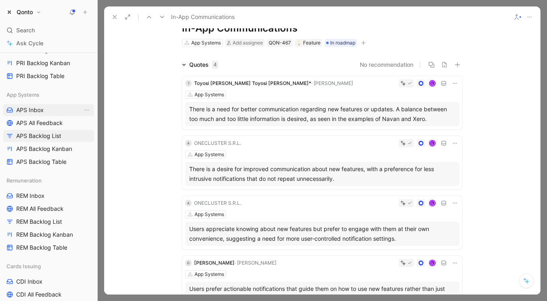
click at [41, 112] on span "APS Inbox" at bounding box center [30, 110] width 28 height 8
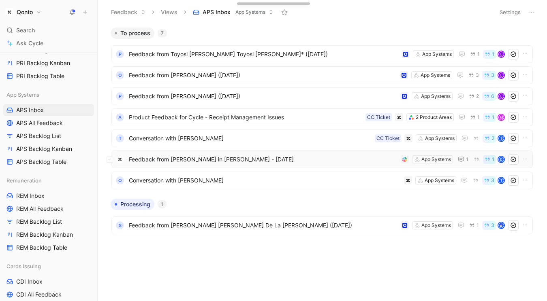
click at [312, 159] on span "Feedback from Dimitrije Prodanovic in Slack - 7/29/2025" at bounding box center [263, 160] width 269 height 10
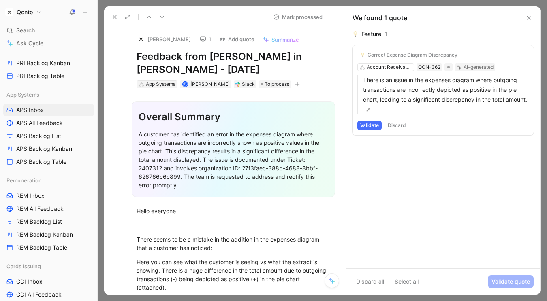
click at [158, 82] on div "App Systems" at bounding box center [161, 84] width 30 height 8
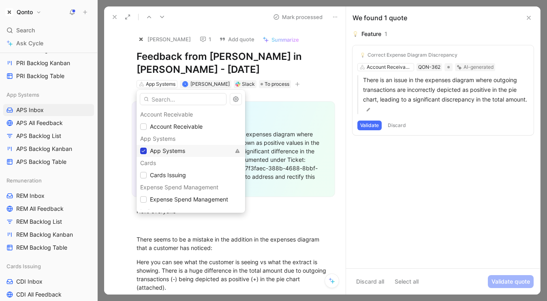
drag, startPoint x: 143, startPoint y: 149, endPoint x: 115, endPoint y: 27, distance: 125.8
click at [143, 149] on icon at bounding box center [143, 151] width 5 height 5
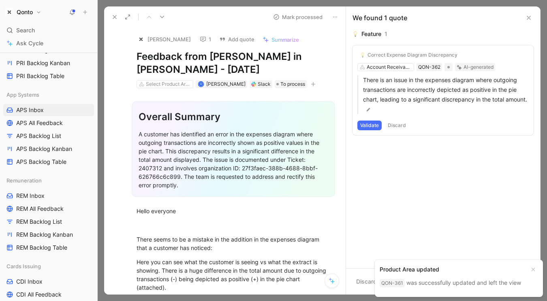
click at [113, 17] on icon at bounding box center [114, 17] width 6 height 6
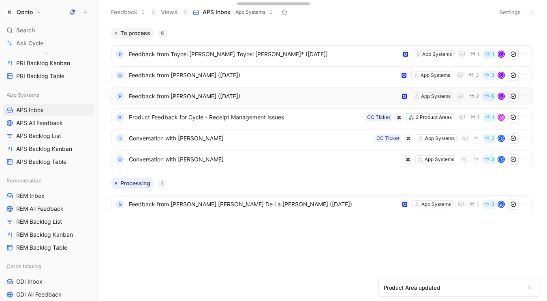
click at [279, 94] on span "Feedback from Davy Saputra (Aug 20, 2025)" at bounding box center [263, 97] width 268 height 10
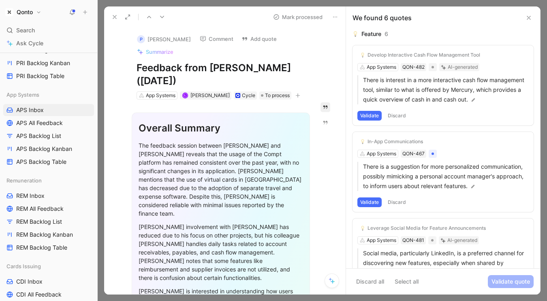
click at [327, 110] on icon "button" at bounding box center [325, 107] width 6 height 6
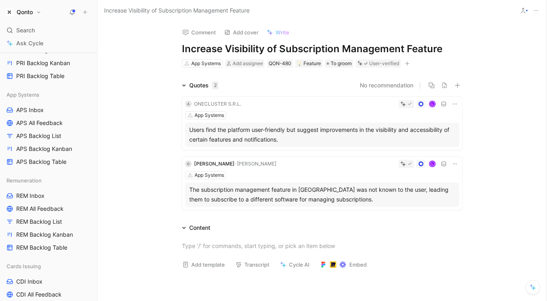
drag, startPoint x: 189, startPoint y: 51, endPoint x: 394, endPoint y: 51, distance: 205.4
click at [394, 51] on h1 "Increase Visibility of Subscription Management Feature" at bounding box center [322, 49] width 280 height 13
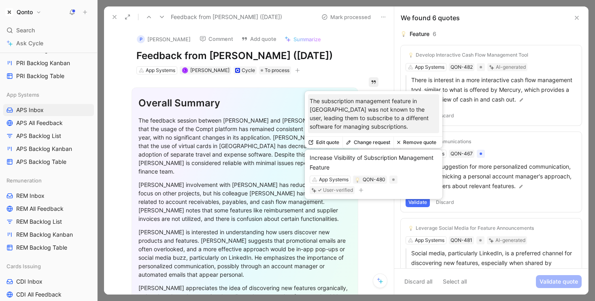
click at [373, 83] on icon "button" at bounding box center [374, 82] width 6 height 6
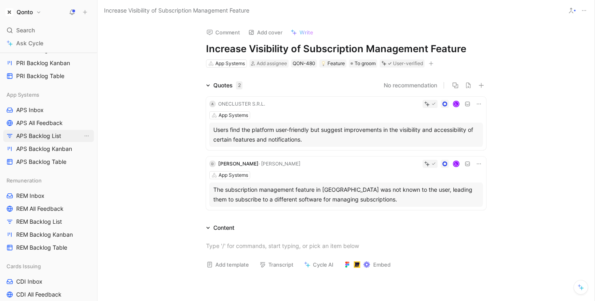
click at [59, 138] on span "APS Backlog List" at bounding box center [38, 136] width 45 height 8
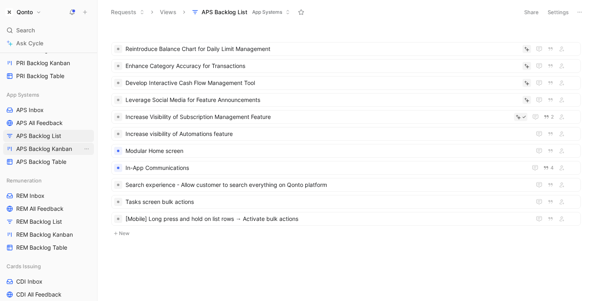
click at [60, 152] on span "APS Backlog Kanban" at bounding box center [44, 149] width 56 height 8
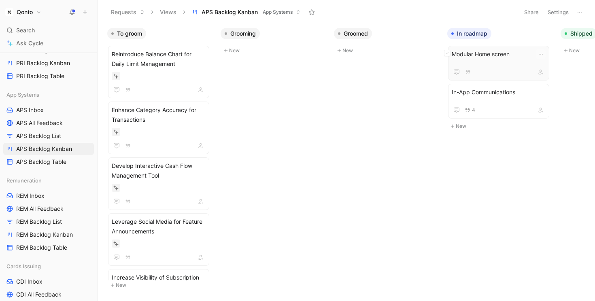
click at [508, 55] on span "Modular Home screen" at bounding box center [499, 54] width 94 height 10
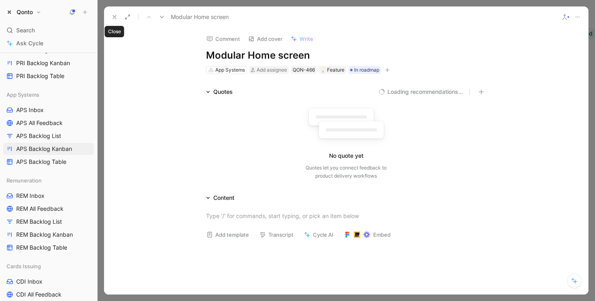
click at [112, 19] on icon at bounding box center [114, 17] width 6 height 6
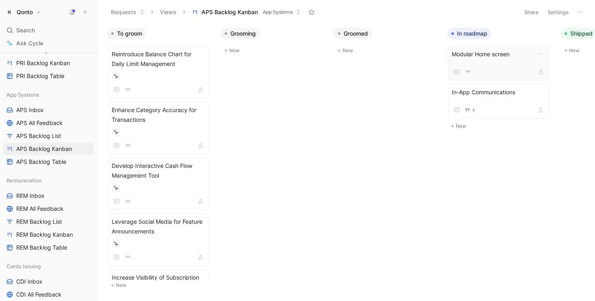
click at [486, 57] on span "Modular Home screen" at bounding box center [499, 54] width 94 height 10
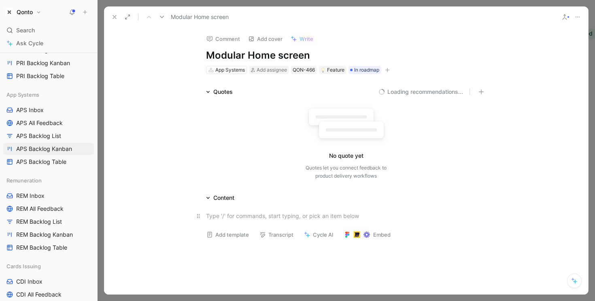
click at [224, 216] on div at bounding box center [346, 216] width 280 height 9
click at [216, 217] on div at bounding box center [346, 216] width 280 height 9
click at [226, 51] on h1 "Modular Home screen" at bounding box center [346, 55] width 280 height 13
drag, startPoint x: 226, startPoint y: 51, endPoint x: 280, endPoint y: 51, distance: 54.3
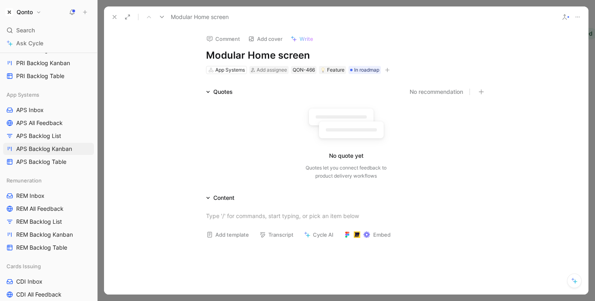
click at [280, 51] on h1 "Modular Home screen" at bounding box center [346, 55] width 280 height 13
click at [275, 211] on p at bounding box center [346, 215] width 311 height 13
drag, startPoint x: 224, startPoint y: 88, endPoint x: 247, endPoint y: 130, distance: 48.4
click at [245, 130] on div "Quotes No recommendation No quote yet Quotes let you connect feedback to produc…" at bounding box center [346, 135] width 484 height 96
click at [226, 218] on div at bounding box center [346, 216] width 280 height 9
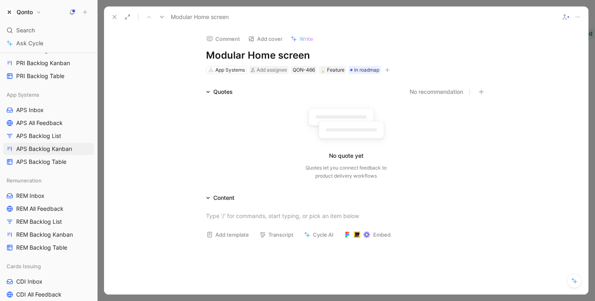
click at [115, 16] on icon at bounding box center [114, 17] width 6 height 6
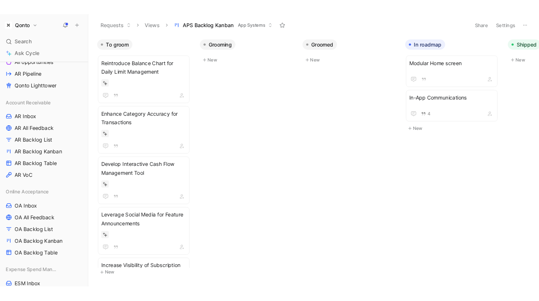
scroll to position [153, 0]
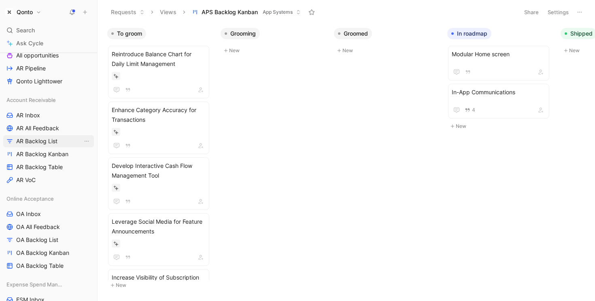
click at [45, 142] on span "AR Backlog List" at bounding box center [36, 141] width 41 height 8
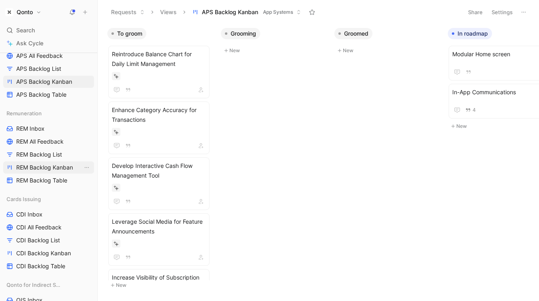
scroll to position [486, 0]
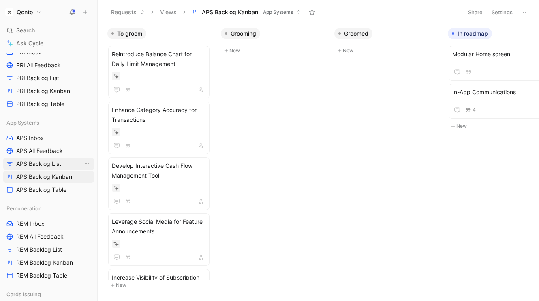
click at [49, 164] on span "APS Backlog List" at bounding box center [38, 164] width 45 height 8
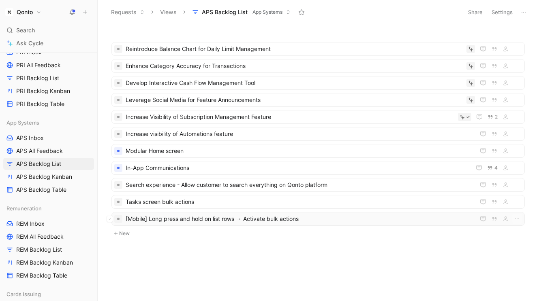
click at [287, 223] on span "[Mobile] Long press and hold on list rows → Activate bulk actions" at bounding box center [299, 219] width 346 height 10
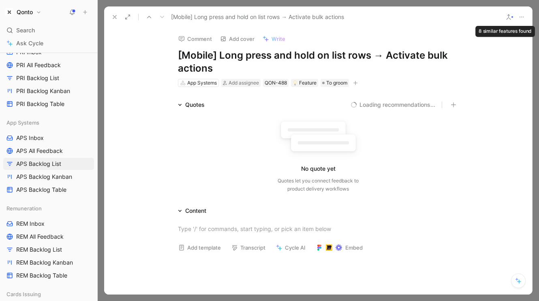
click at [508, 19] on icon at bounding box center [508, 17] width 6 height 6
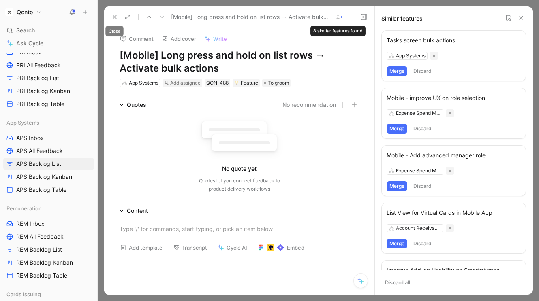
click at [113, 18] on use at bounding box center [114, 16] width 3 height 3
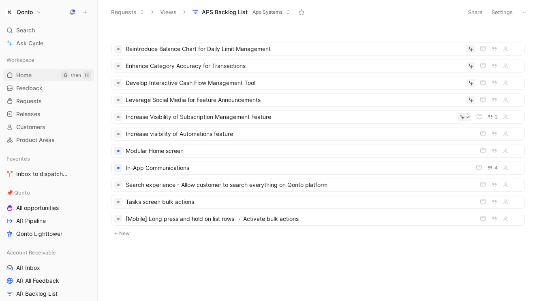
click at [28, 71] on span "Home" at bounding box center [23, 75] width 15 height 8
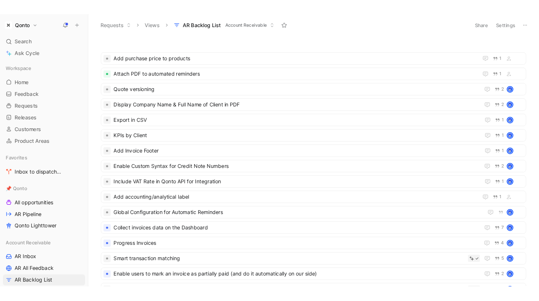
scroll to position [248, 0]
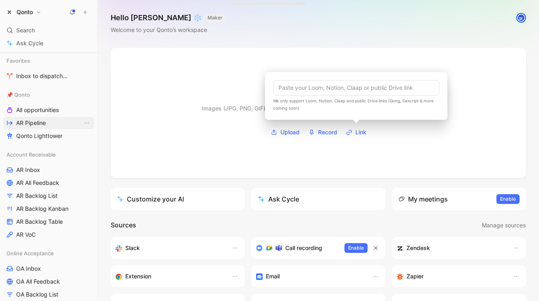
scroll to position [283, 0]
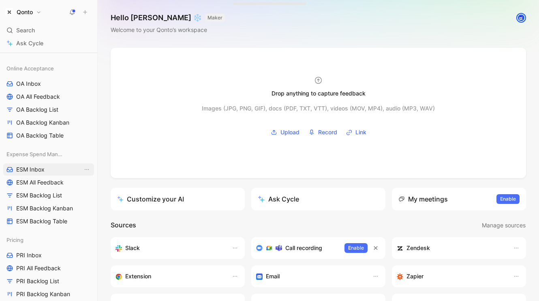
click at [38, 173] on span "ESM Inbox" at bounding box center [30, 170] width 28 height 8
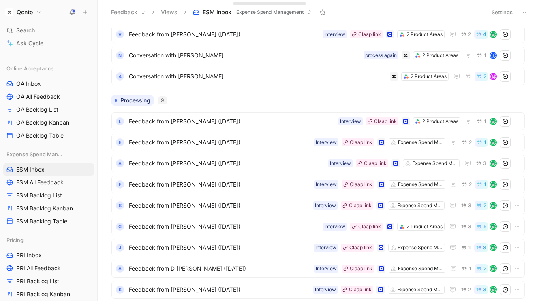
scroll to position [230, 0]
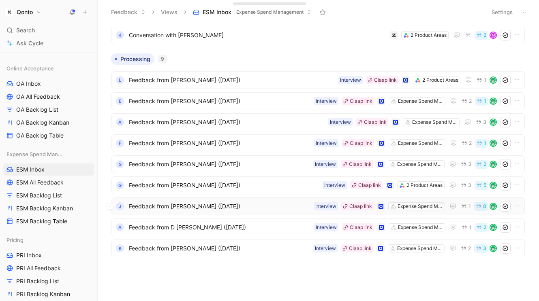
click at [190, 208] on span "Feedback from [PERSON_NAME] ([DATE])" at bounding box center [219, 207] width 181 height 10
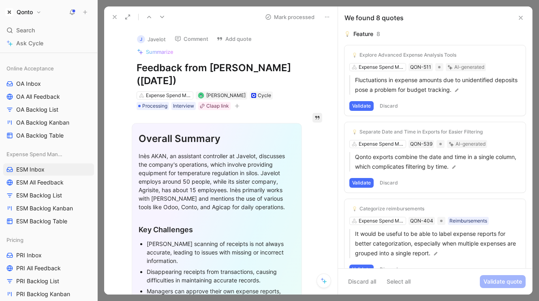
click at [519, 18] on icon at bounding box center [520, 18] width 6 height 6
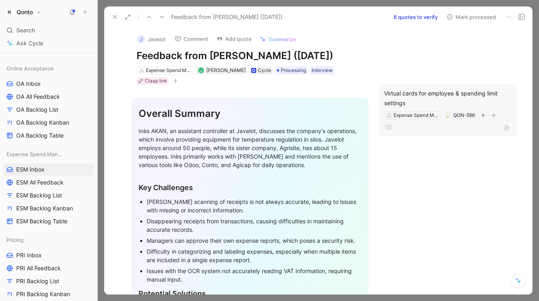
click at [113, 12] on button at bounding box center [114, 16] width 11 height 11
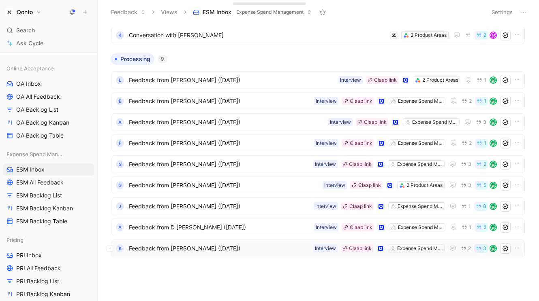
click at [242, 245] on span "Feedback from [PERSON_NAME] ([DATE])" at bounding box center [219, 249] width 181 height 10
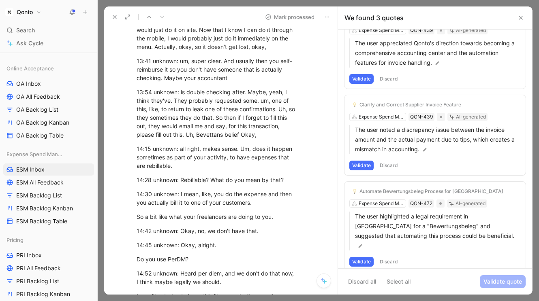
scroll to position [3035, 0]
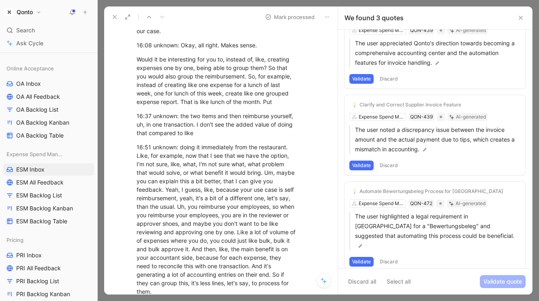
click at [110, 19] on button at bounding box center [114, 16] width 11 height 11
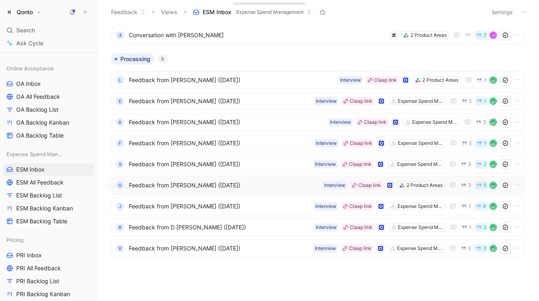
click at [241, 183] on span "Feedback from [PERSON_NAME] ([DATE])" at bounding box center [224, 186] width 190 height 10
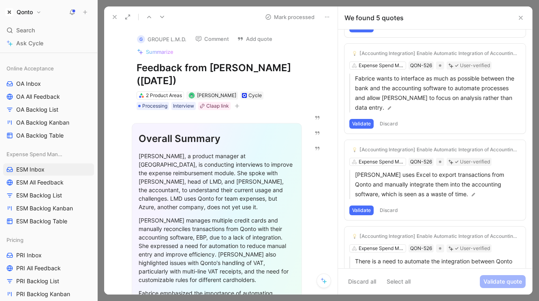
scroll to position [220, 0]
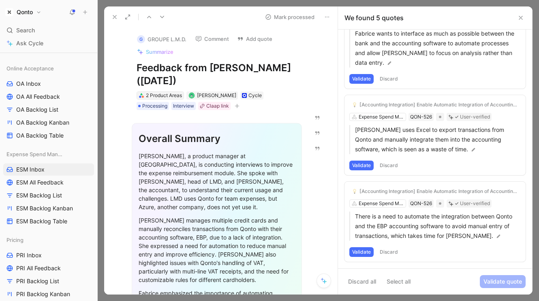
click at [170, 96] on div "2 Product Areas" at bounding box center [164, 96] width 36 height 8
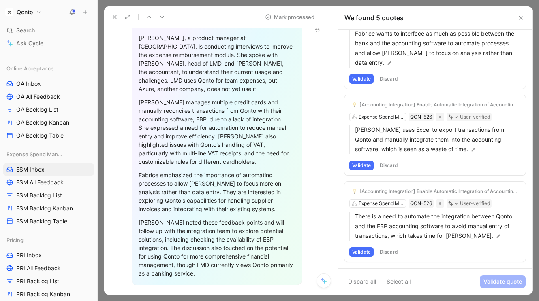
scroll to position [122, 0]
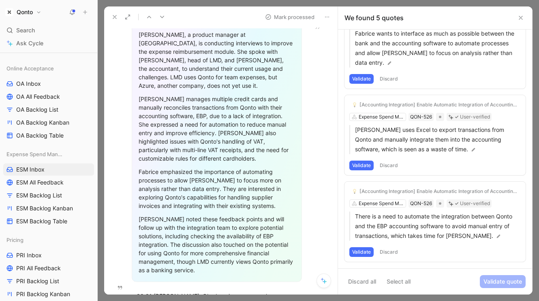
click at [319, 282] on button at bounding box center [323, 281] width 15 height 15
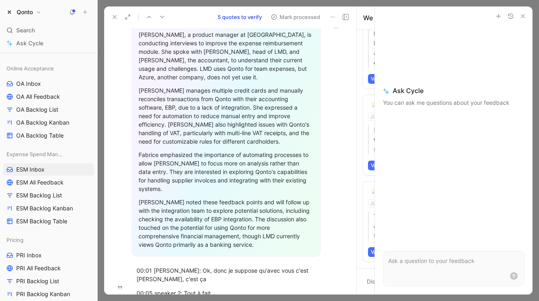
scroll to position [109, 0]
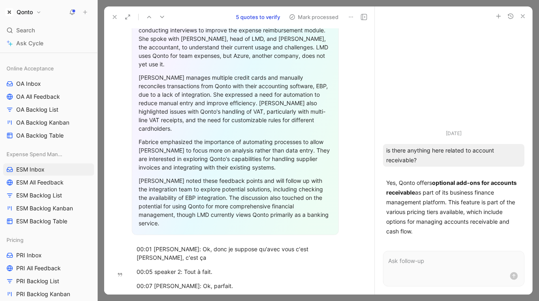
click at [385, 151] on div "is there anything here related to account receivable?" at bounding box center [453, 155] width 141 height 23
drag, startPoint x: 385, startPoint y: 151, endPoint x: 422, endPoint y: 159, distance: 38.0
click at [422, 159] on div "is there anything here related to account receivable?" at bounding box center [453, 155] width 141 height 23
copy div "is there anything here related to account receivable?"
click at [403, 264] on p at bounding box center [453, 261] width 131 height 10
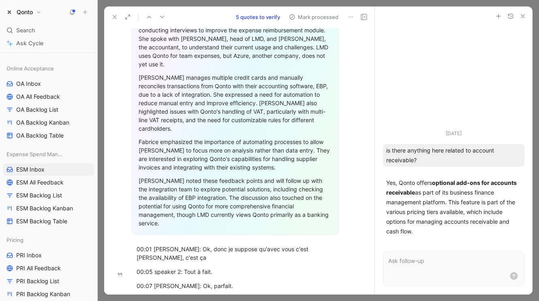
paste div
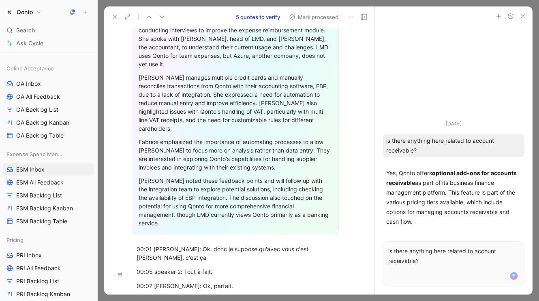
click at [438, 252] on p "is there anything here related to account receivable?" at bounding box center [453, 256] width 131 height 19
click at [436, 252] on p "is there anything here related to account receivable?" at bounding box center [453, 256] width 131 height 19
click at [443, 252] on p "is there anything here related to account receivable?" at bounding box center [453, 256] width 131 height 19
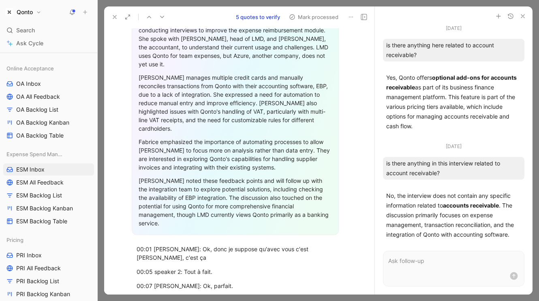
scroll to position [0, 0]
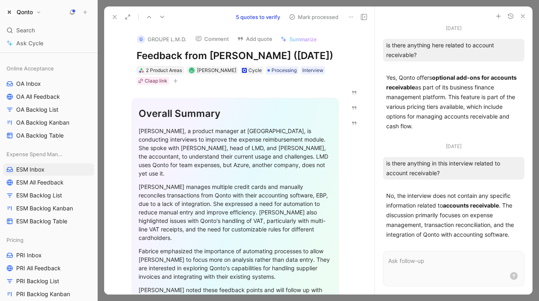
click at [173, 75] on div "2 Product Areas" at bounding box center [164, 70] width 36 height 8
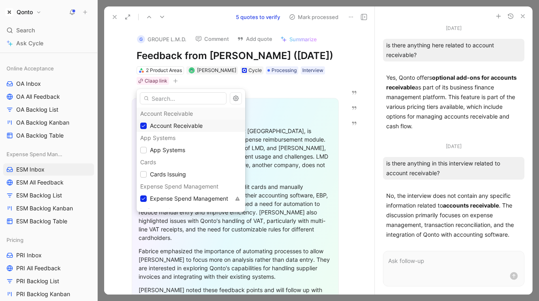
click at [167, 123] on span "Account Receivable" at bounding box center [176, 125] width 53 height 7
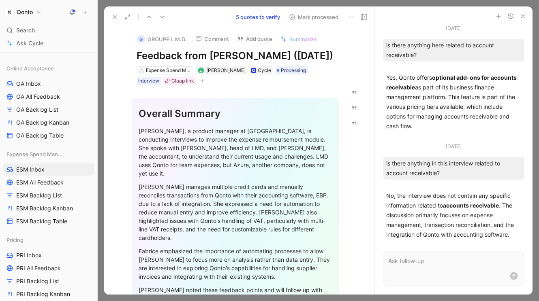
click at [250, 17] on button "5 quotes to verify" at bounding box center [257, 16] width 51 height 11
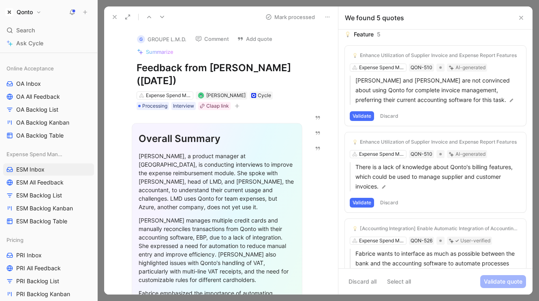
scroll to position [220, 0]
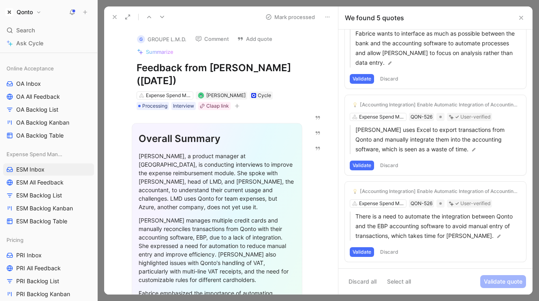
click at [519, 19] on use at bounding box center [520, 17] width 3 height 3
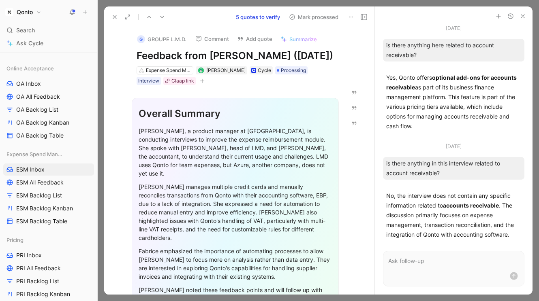
click at [111, 16] on icon at bounding box center [114, 17] width 6 height 6
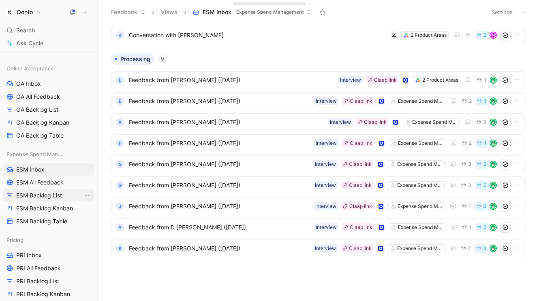
click at [23, 197] on span "ESM Backlog List" at bounding box center [39, 196] width 46 height 8
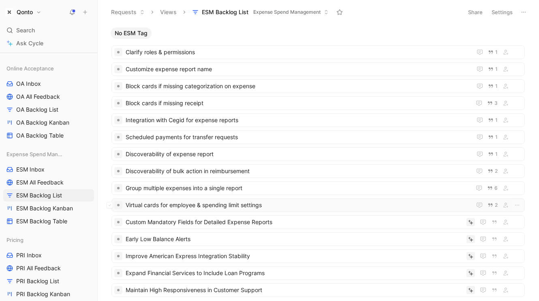
scroll to position [136, 0]
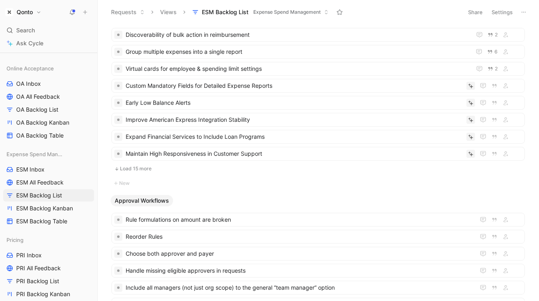
click at [124, 169] on button "Load 15 more" at bounding box center [317, 169] width 413 height 10
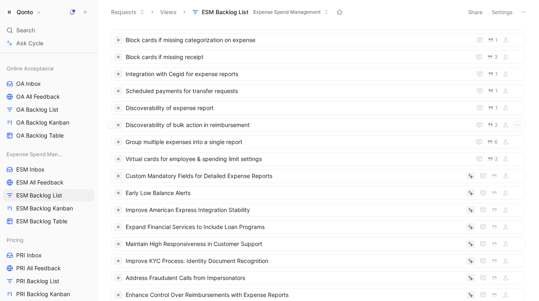
scroll to position [0, 0]
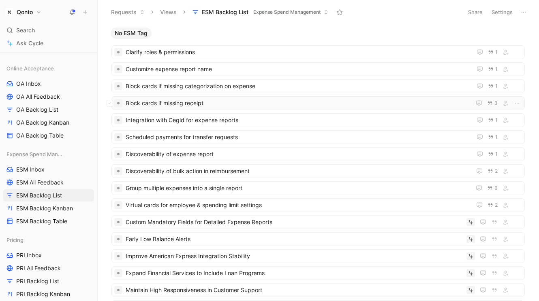
click at [418, 104] on span "Block cards if missing receipt" at bounding box center [297, 103] width 342 height 10
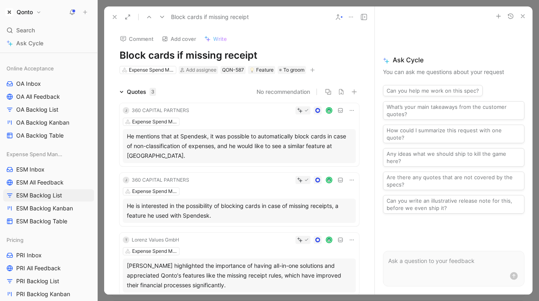
click at [116, 14] on icon at bounding box center [114, 17] width 6 height 6
